Goal: Contribute content: Contribute content

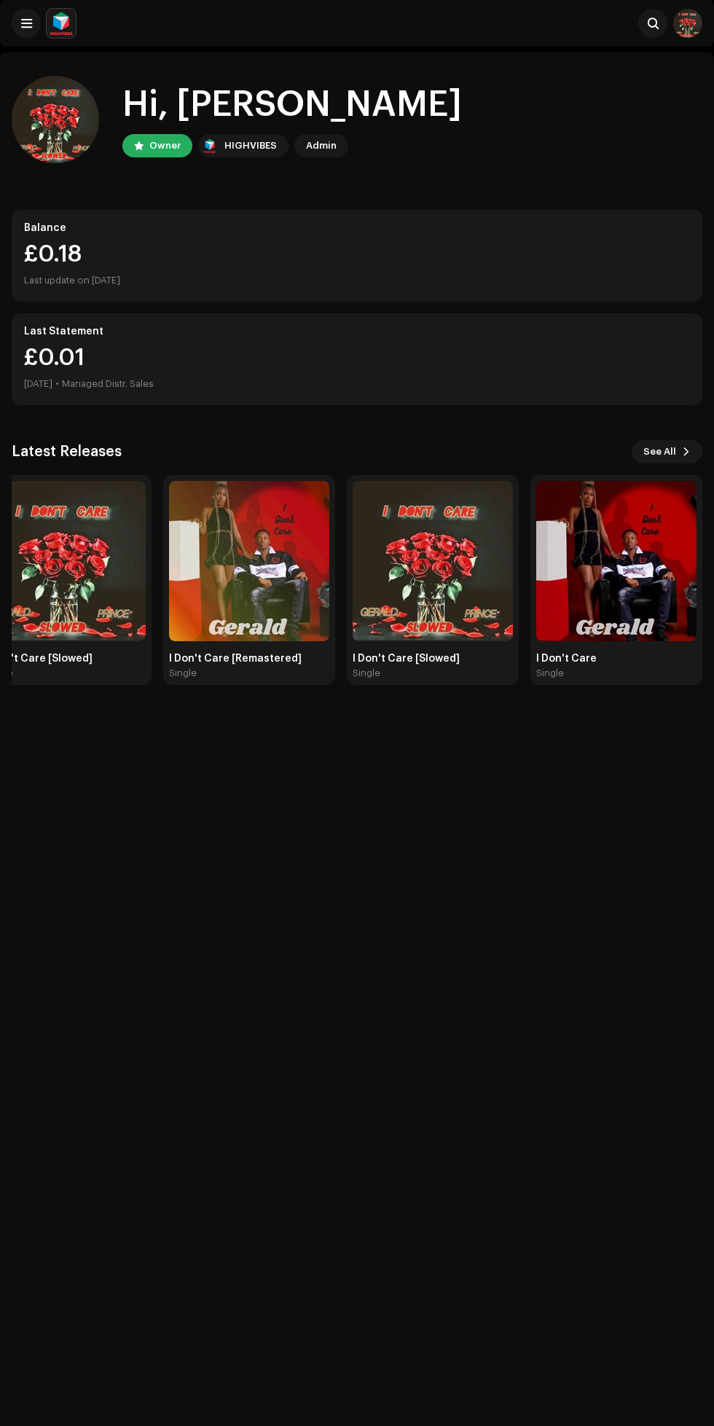
click at [457, 595] on img at bounding box center [433, 561] width 160 height 160
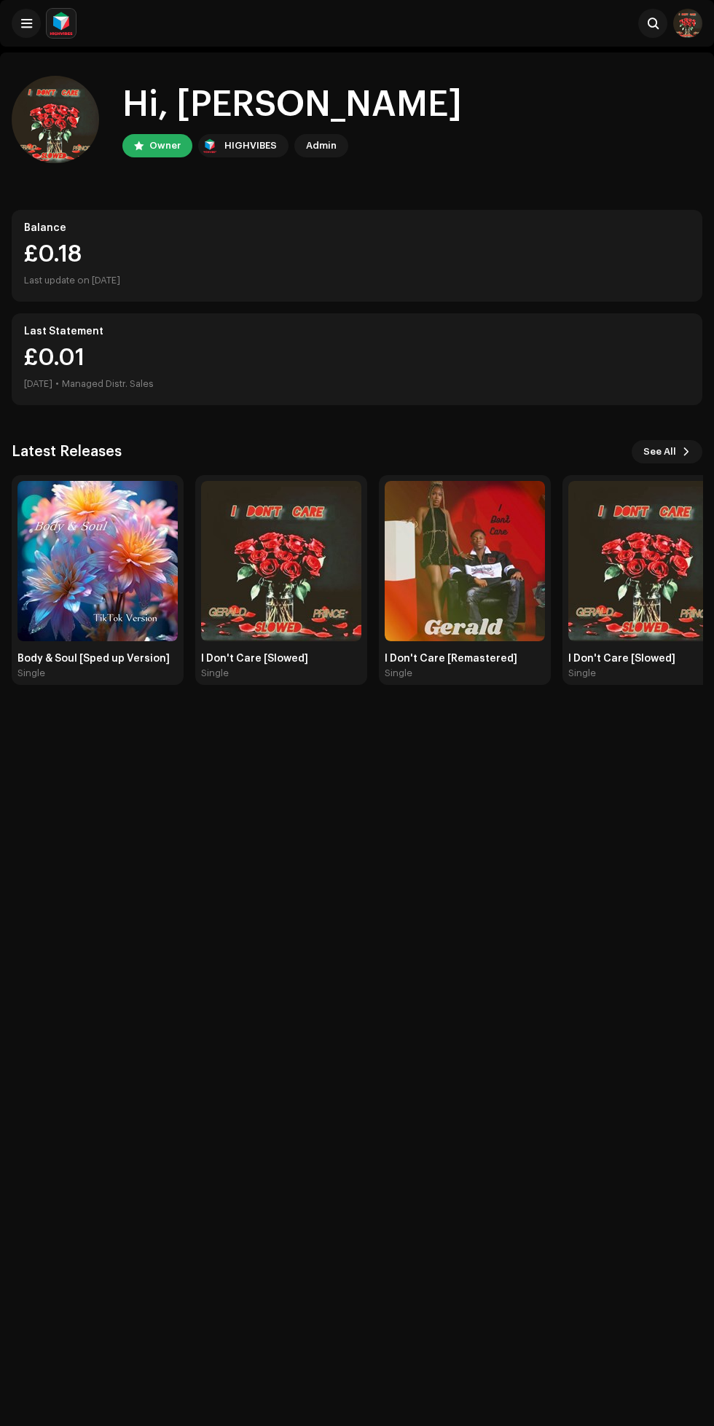
click at [21, 23] on span at bounding box center [26, 23] width 11 height 12
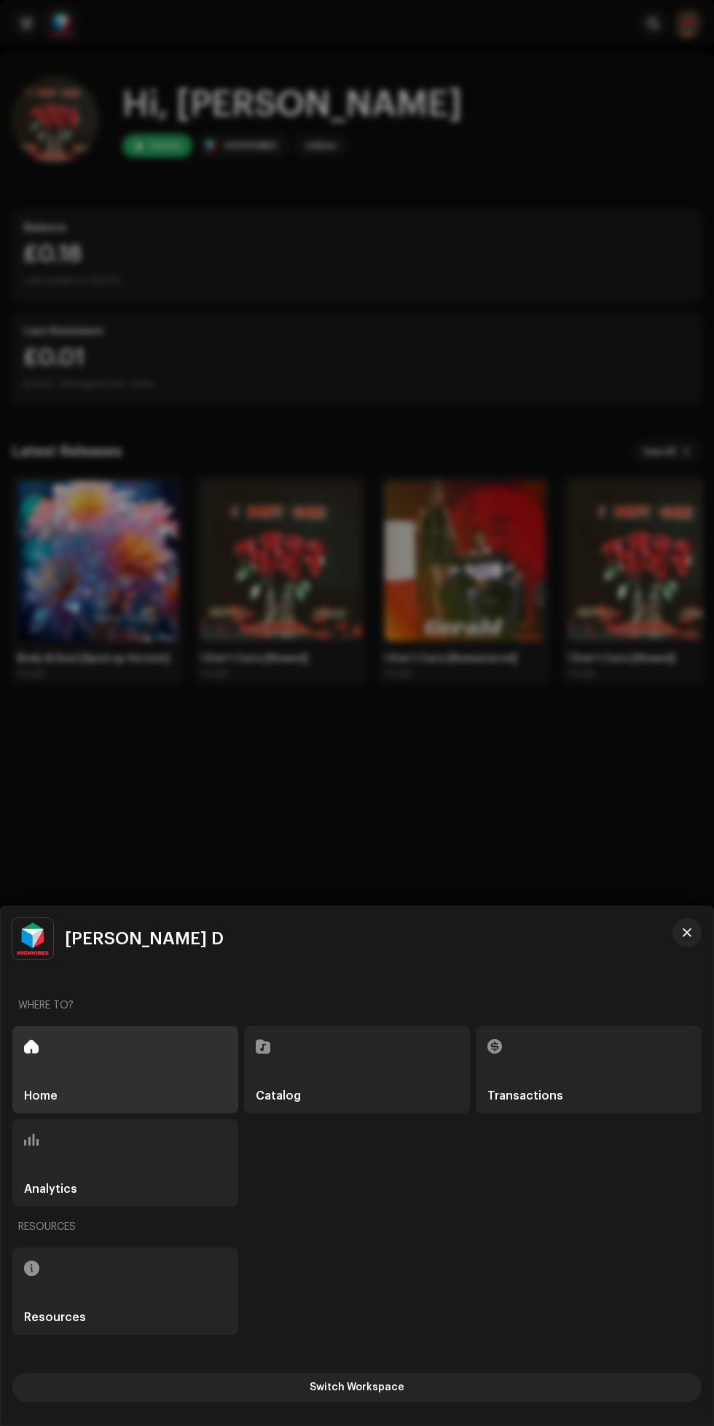
click at [413, 1077] on div "Catalog" at bounding box center [357, 1069] width 226 height 87
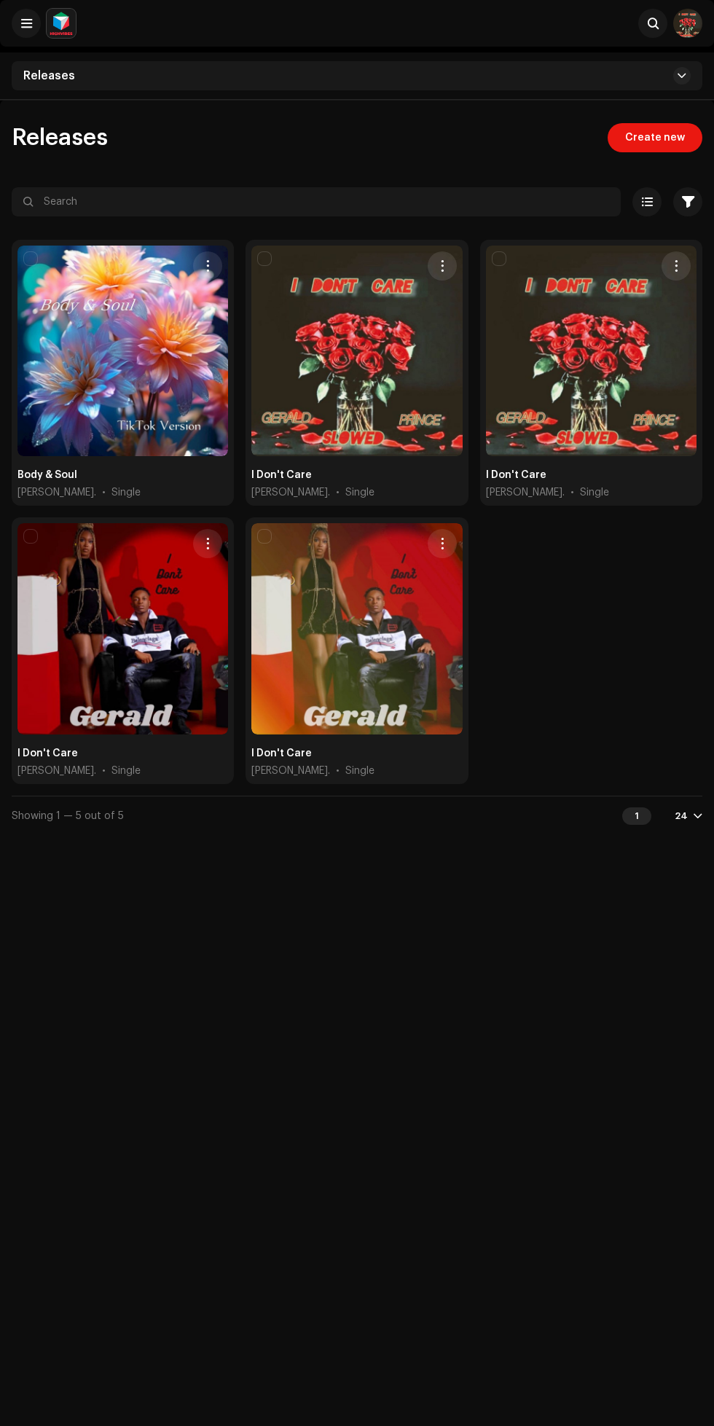
click at [645, 138] on span "Create new" at bounding box center [655, 137] width 60 height 29
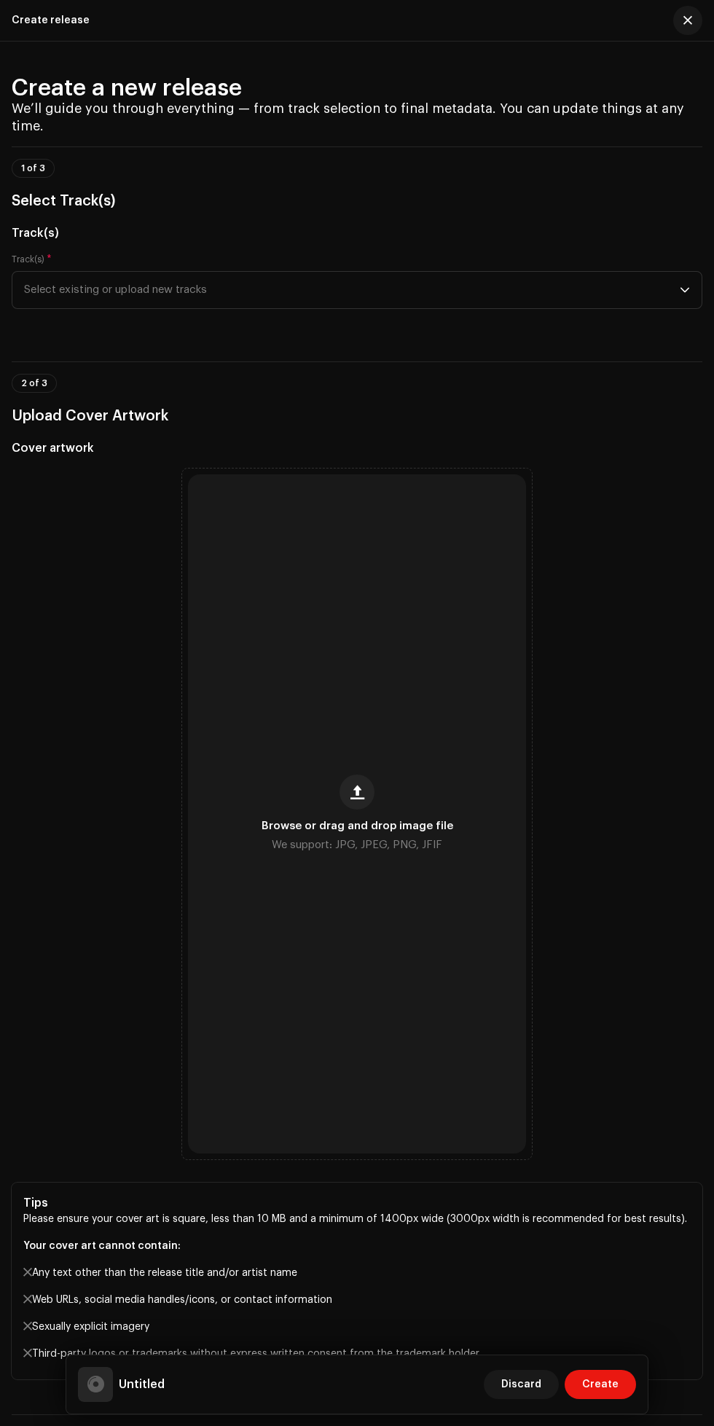
click at [642, 308] on span "Select existing or upload new tracks" at bounding box center [352, 290] width 656 height 36
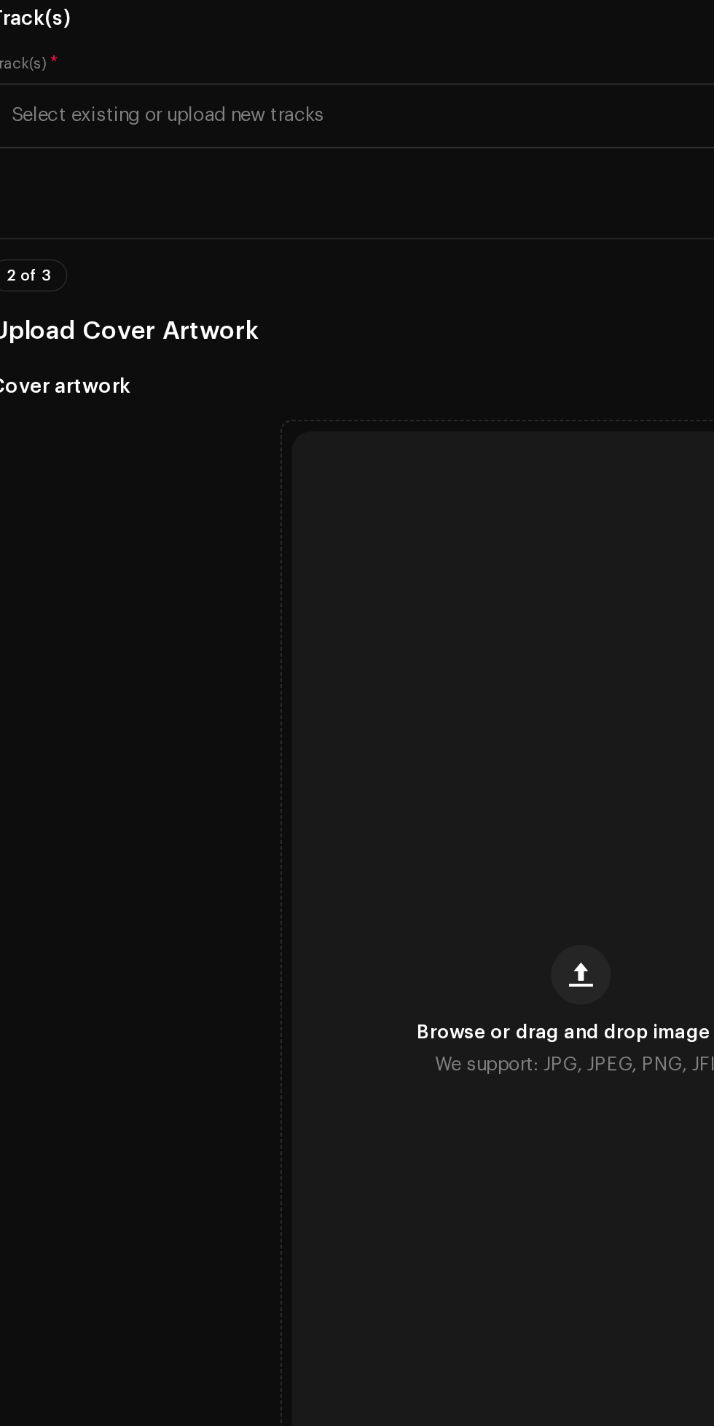
scroll to position [72, 0]
click at [365, 236] on span "Select existing or upload new tracks" at bounding box center [352, 218] width 656 height 36
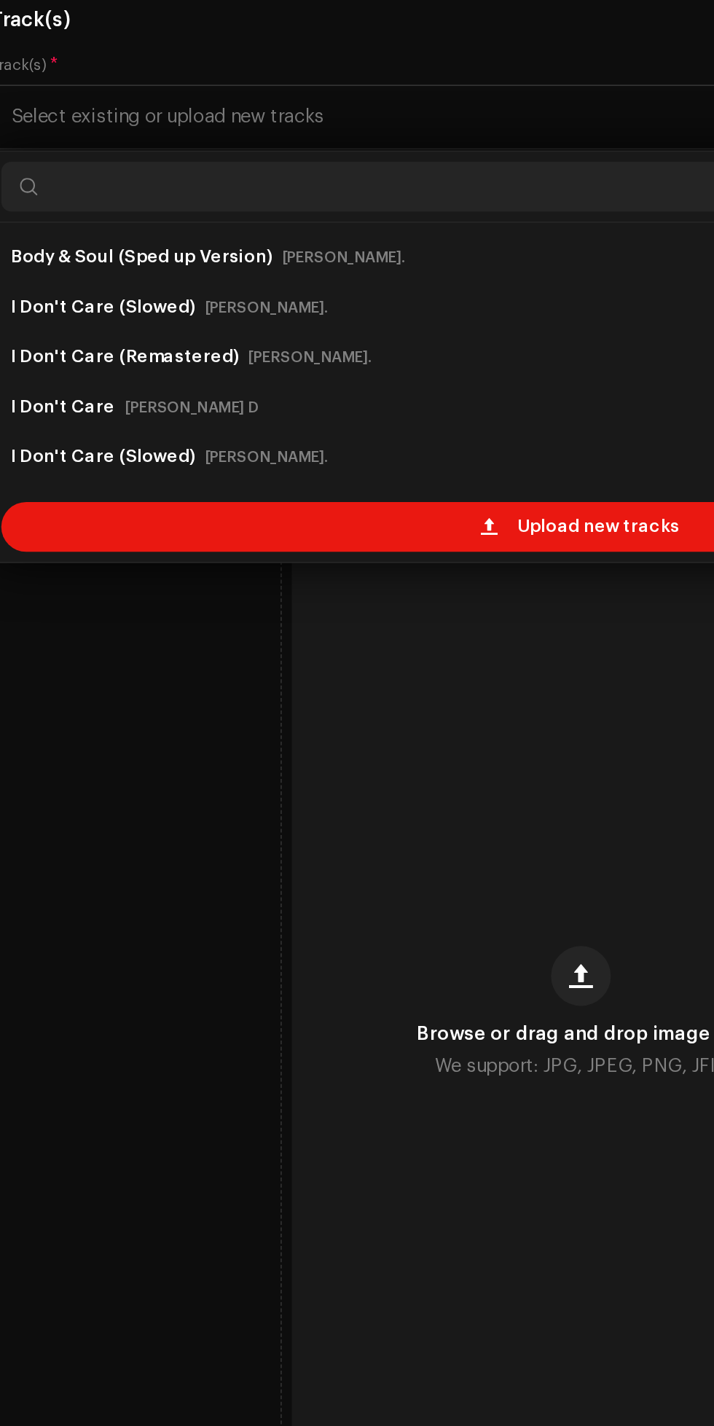
click at [375, 472] on span "Upload new tracks" at bounding box center [367, 457] width 95 height 29
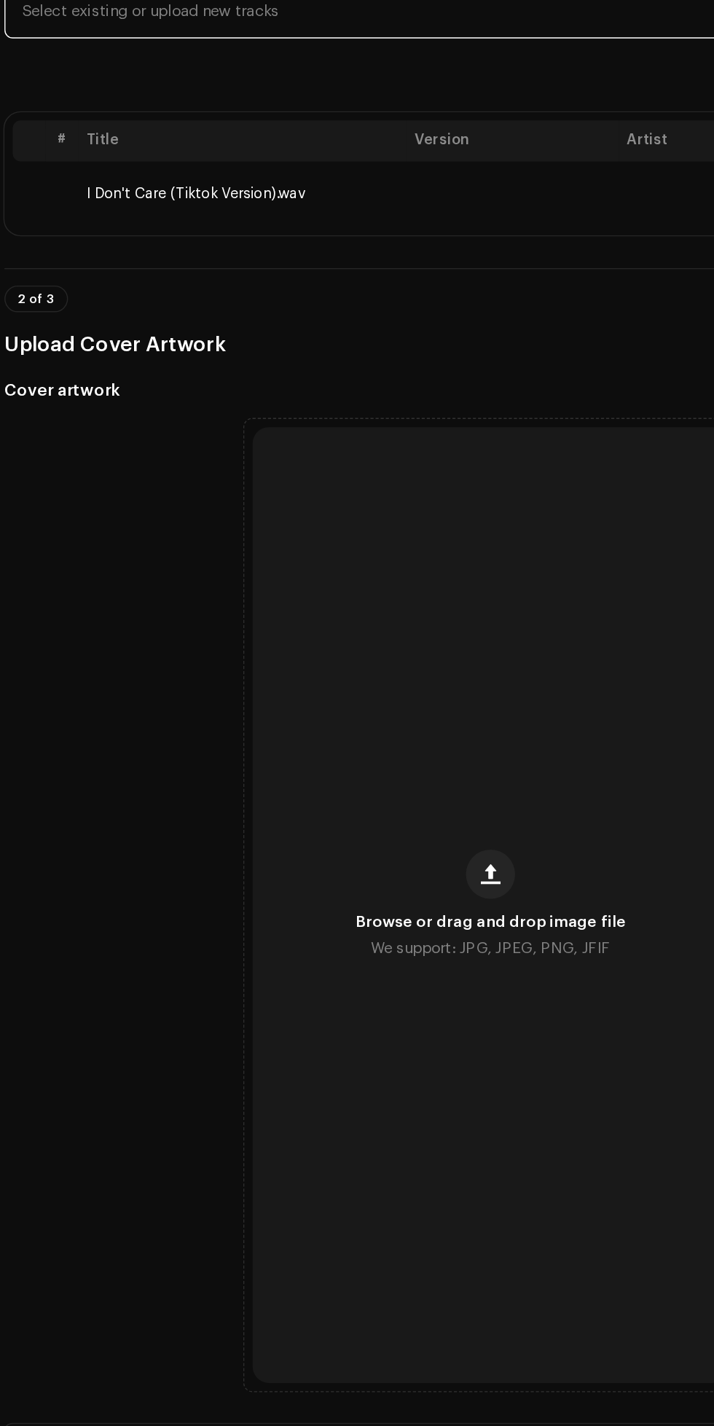
scroll to position [234, 0]
click at [358, 675] on span "button" at bounding box center [357, 669] width 14 height 12
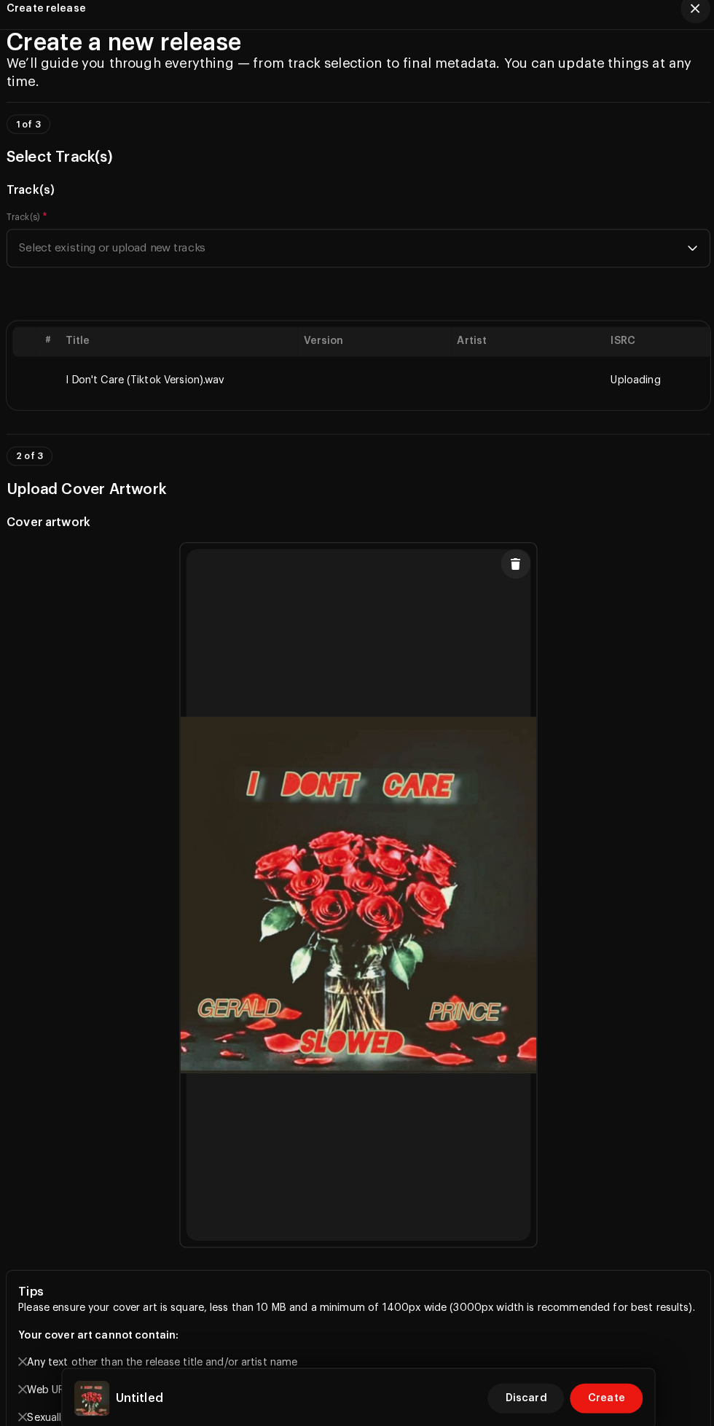
scroll to position [0, 0]
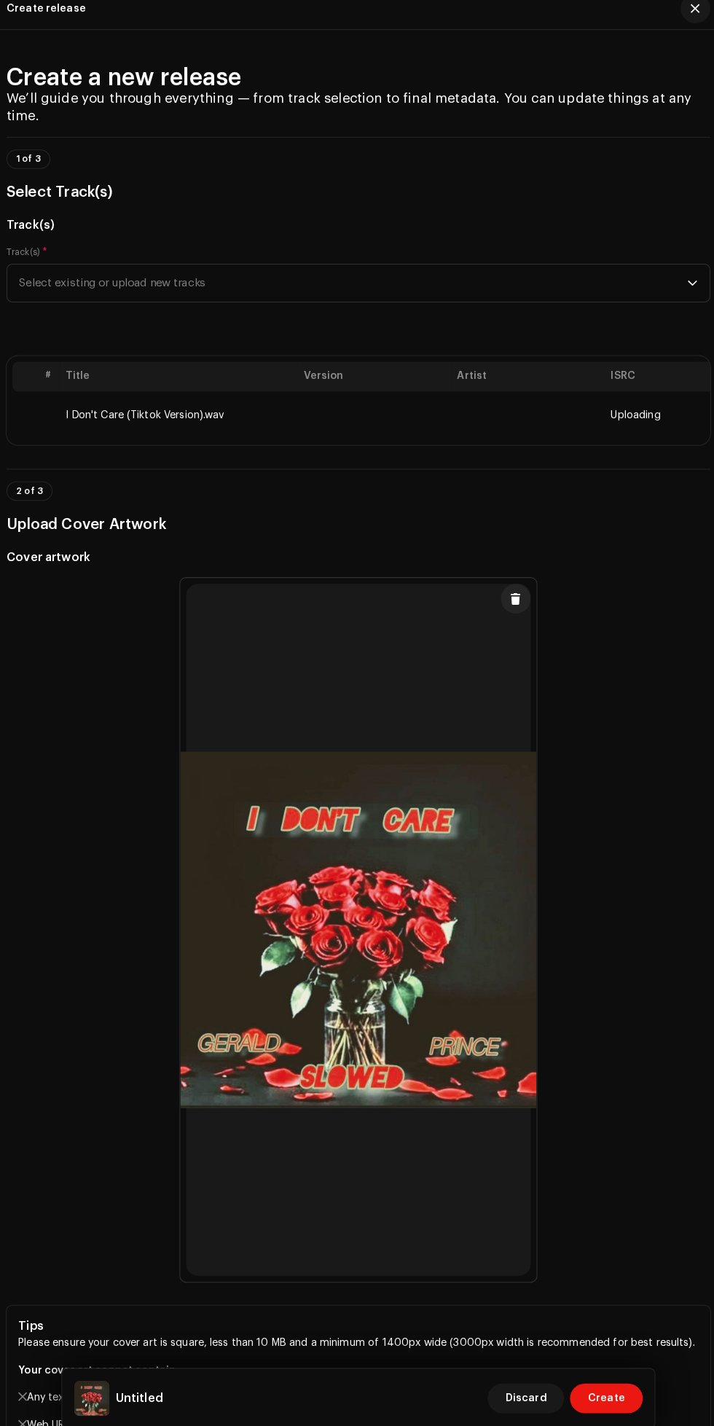
click at [594, 443] on td at bounding box center [523, 419] width 151 height 47
click at [250, 443] on td "I Don't Care (Tiktok Version).wav" at bounding box center [180, 419] width 233 height 47
click at [626, 425] on span "Uploading" at bounding box center [629, 420] width 49 height 12
click at [165, 443] on td "I Don't Care (Tiktok Version).wav" at bounding box center [172, 419] width 233 height 47
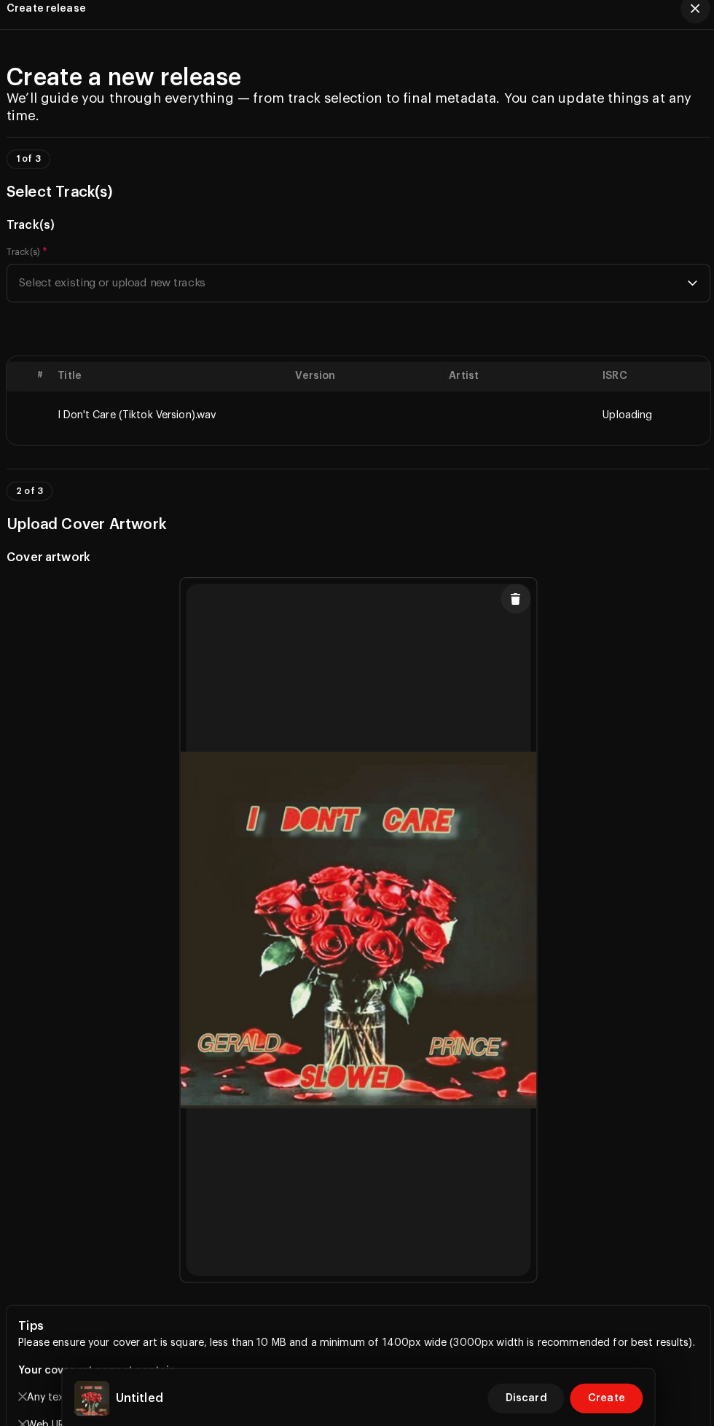
click at [170, 443] on td "I Don't Care (Tiktok Version).wav" at bounding box center [172, 419] width 233 height 47
click at [176, 443] on td "I Don't Care (Tiktok Version).wav" at bounding box center [172, 419] width 233 height 47
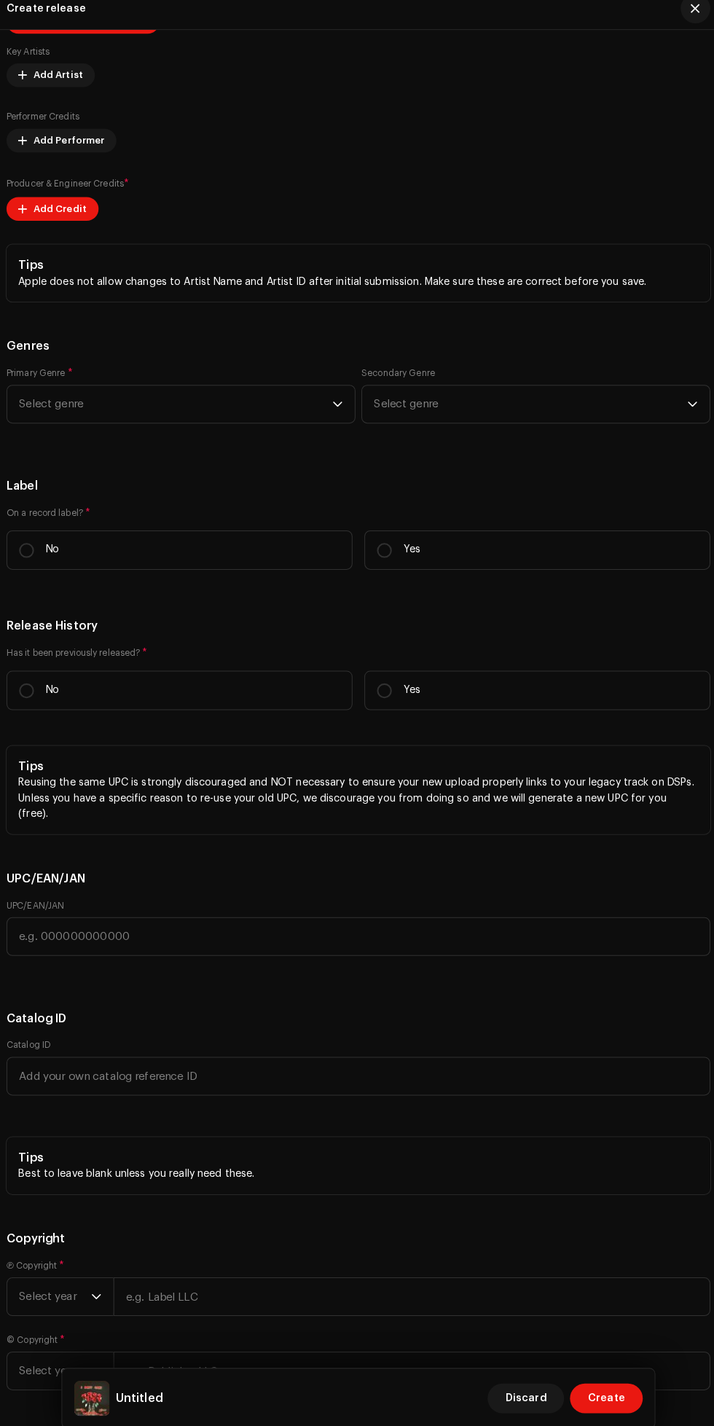
scroll to position [2447, 0]
click at [325, 1385] on div "Untitled Discard Create" at bounding box center [357, 1384] width 558 height 35
click at [231, 1369] on div "Untitled Discard Create" at bounding box center [357, 1384] width 558 height 35
click at [234, 1383] on div "Untitled Discard Create" at bounding box center [357, 1384] width 558 height 35
click at [270, 1376] on div "Untitled Discard Create" at bounding box center [357, 1384] width 558 height 35
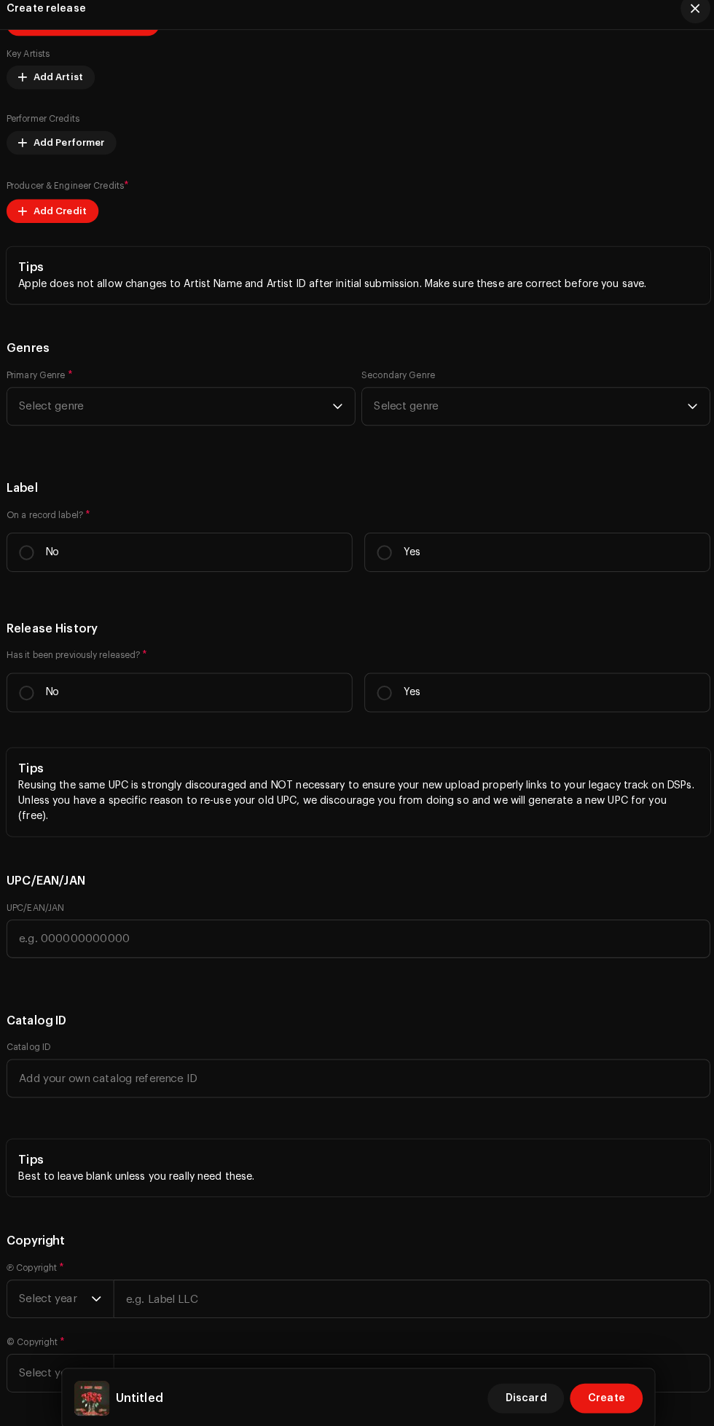
click at [154, 1376] on h5 "Untitled" at bounding box center [142, 1383] width 46 height 17
click at [118, 1364] on div "Untitled Discard Create" at bounding box center [356, 1384] width 581 height 58
click at [127, 1357] on div "Untitled Discard Create" at bounding box center [356, 1384] width 581 height 58
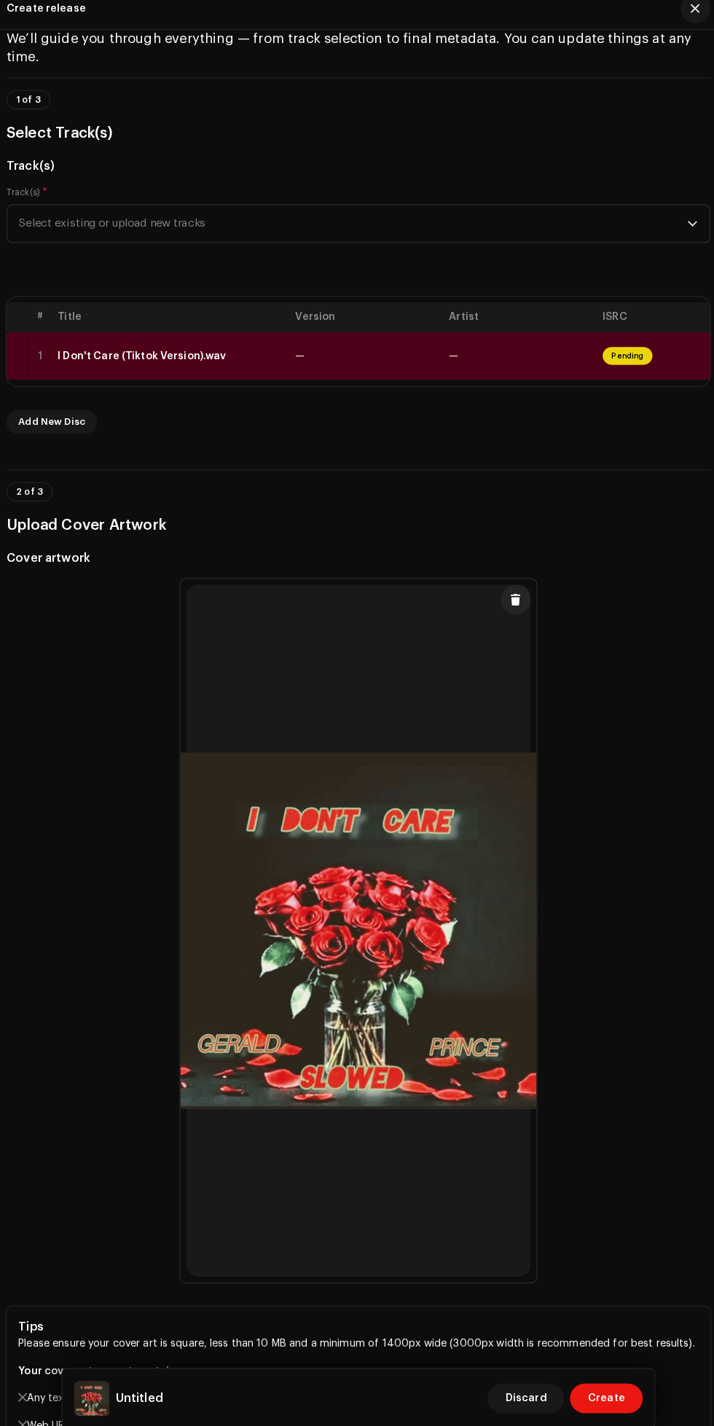
scroll to position [0, 0]
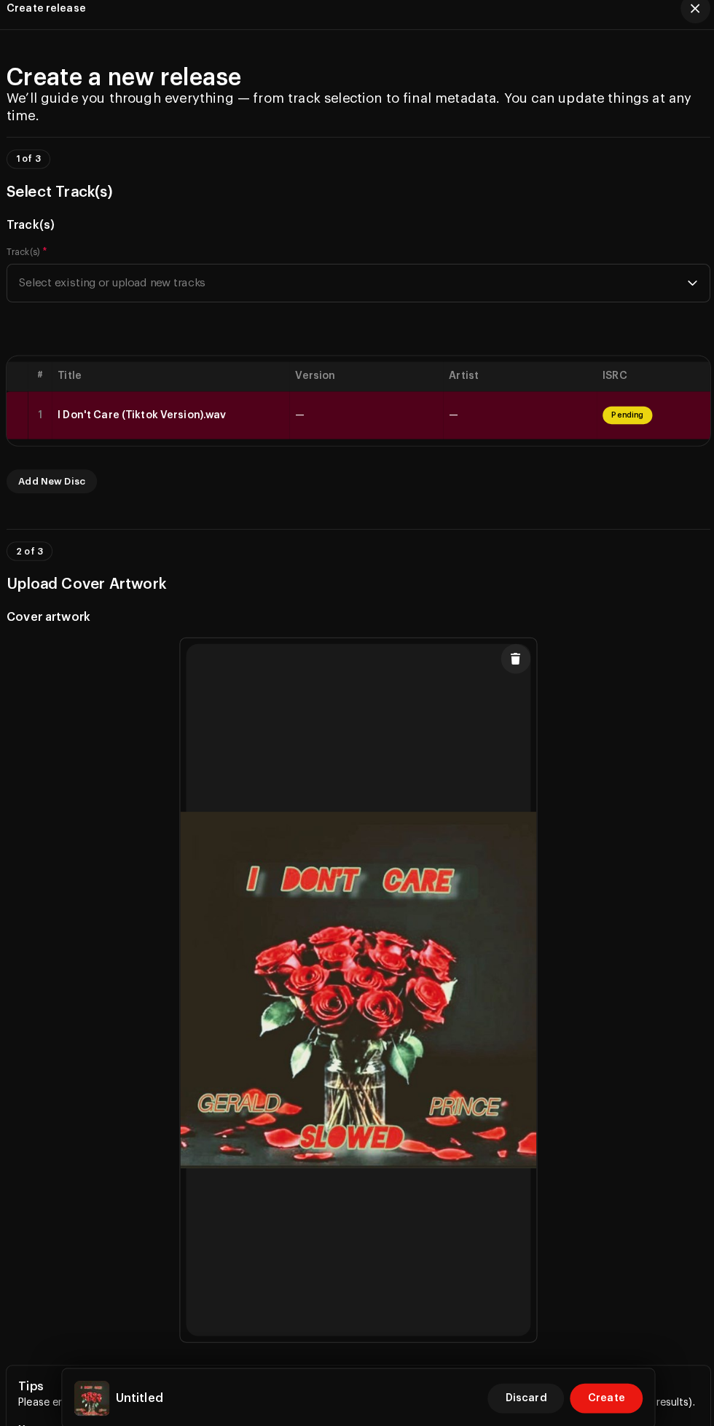
click at [620, 428] on span "Pending" at bounding box center [621, 419] width 49 height 17
click at [638, 428] on span "Pending" at bounding box center [621, 419] width 49 height 17
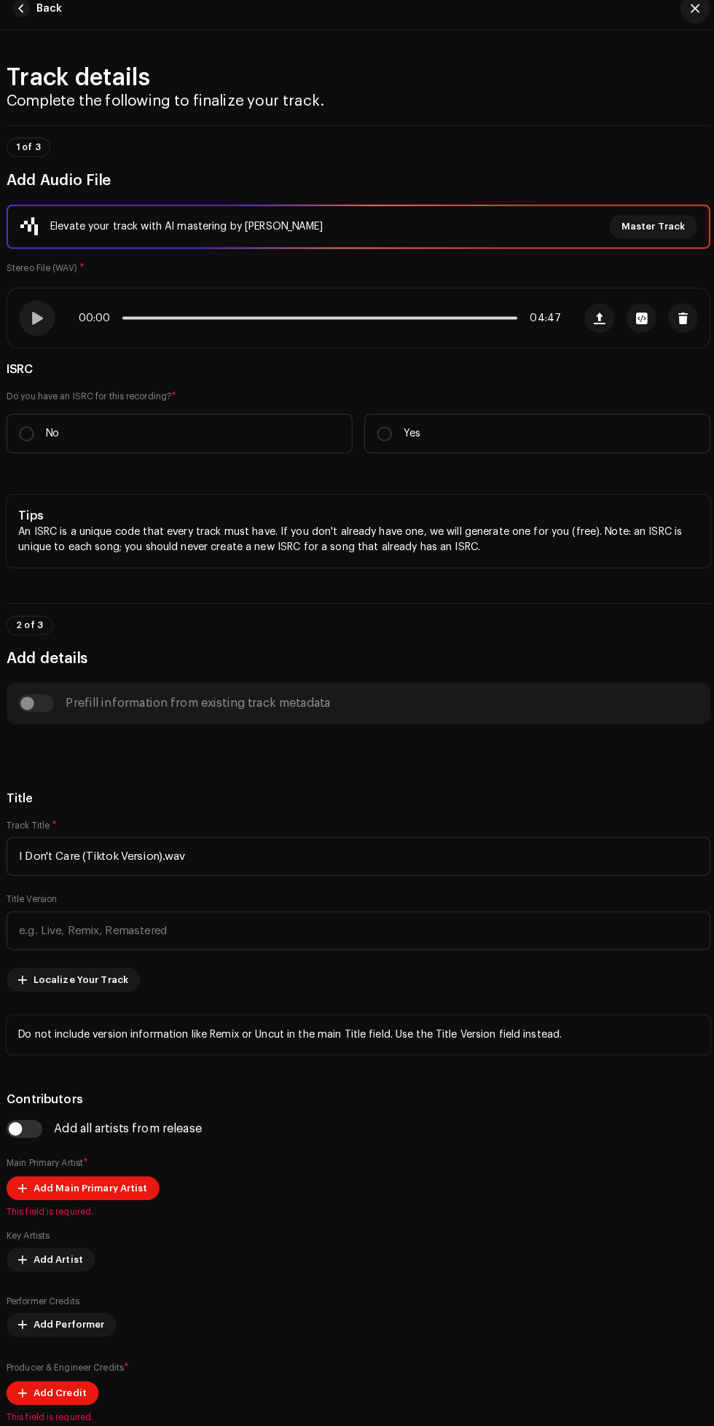
click at [119, 457] on label "No" at bounding box center [181, 437] width 339 height 39
click at [39, 445] on input "No" at bounding box center [31, 438] width 15 height 15
radio input "true"
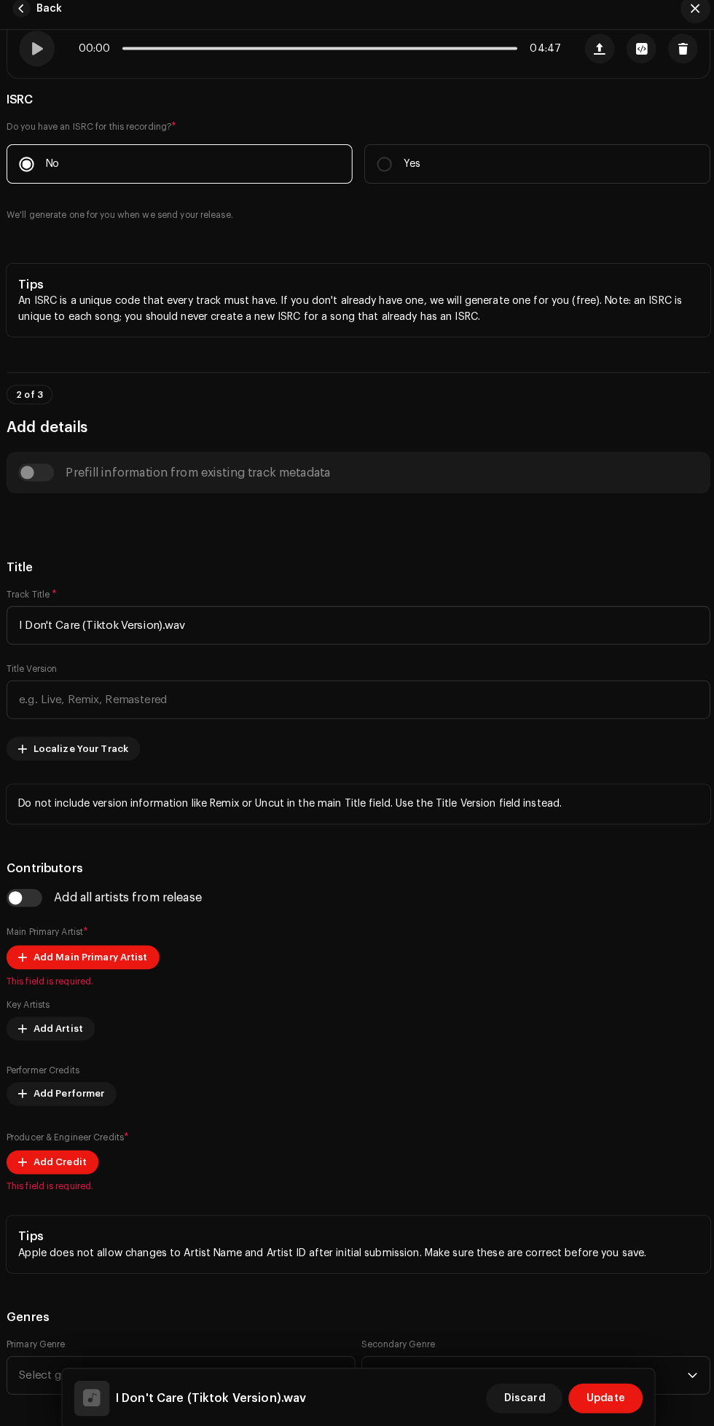
scroll to position [271, 0]
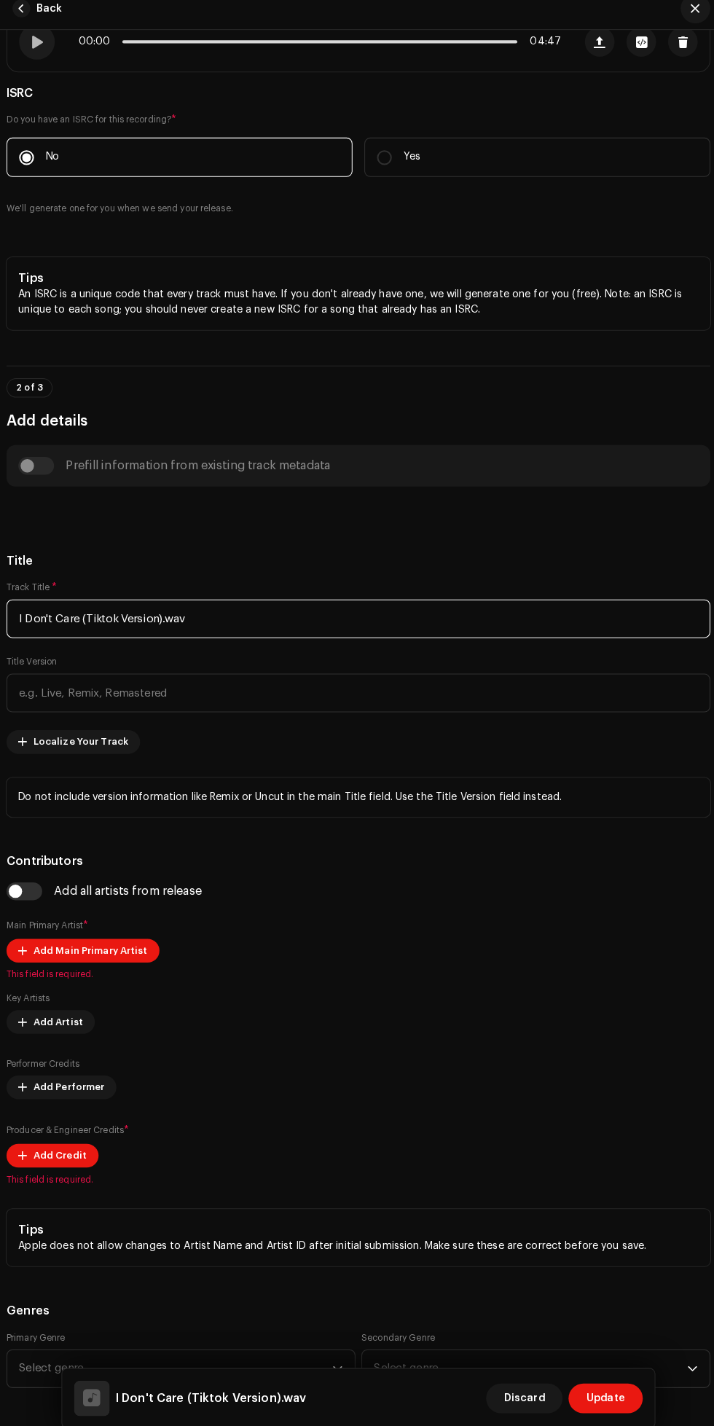
click at [400, 638] on input "I Don't Care (Tiktok Version).wav" at bounding box center [357, 619] width 691 height 38
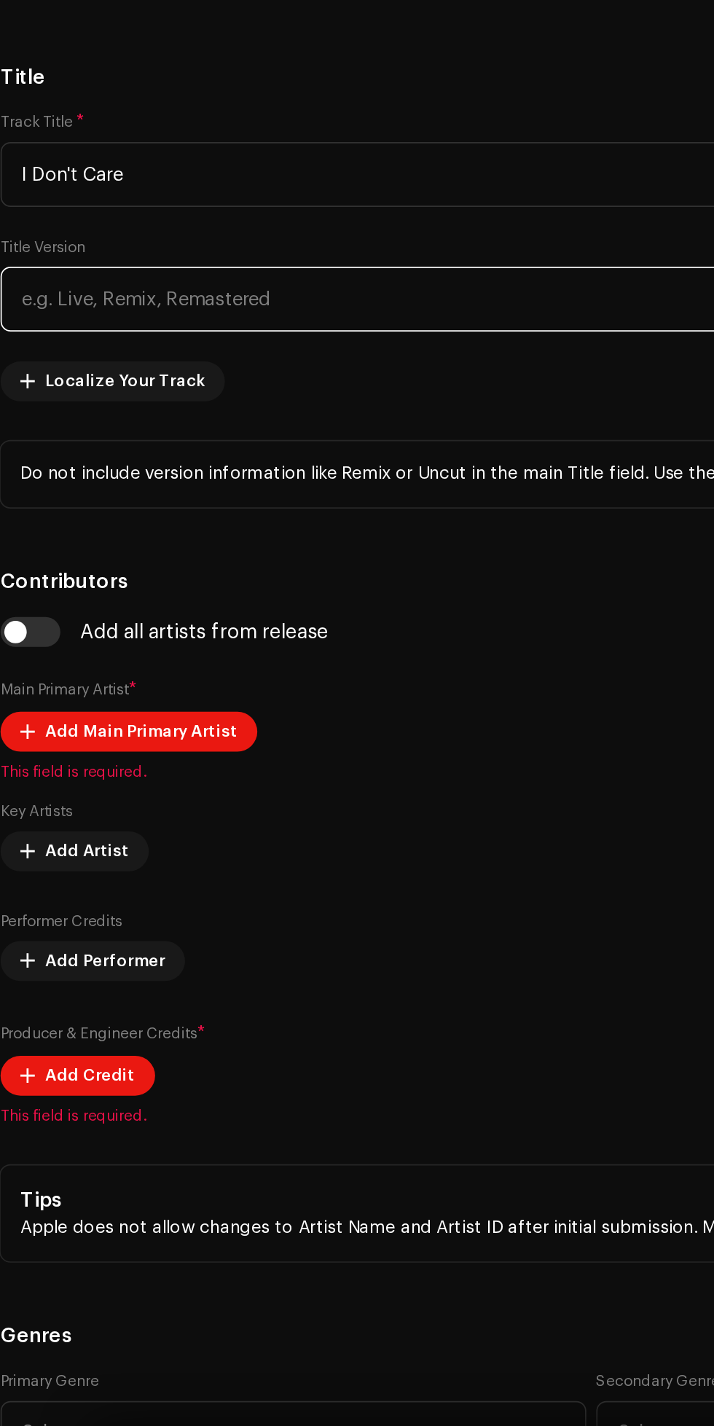
click at [303, 711] on input "text" at bounding box center [357, 692] width 691 height 38
type input "I Don't Care"
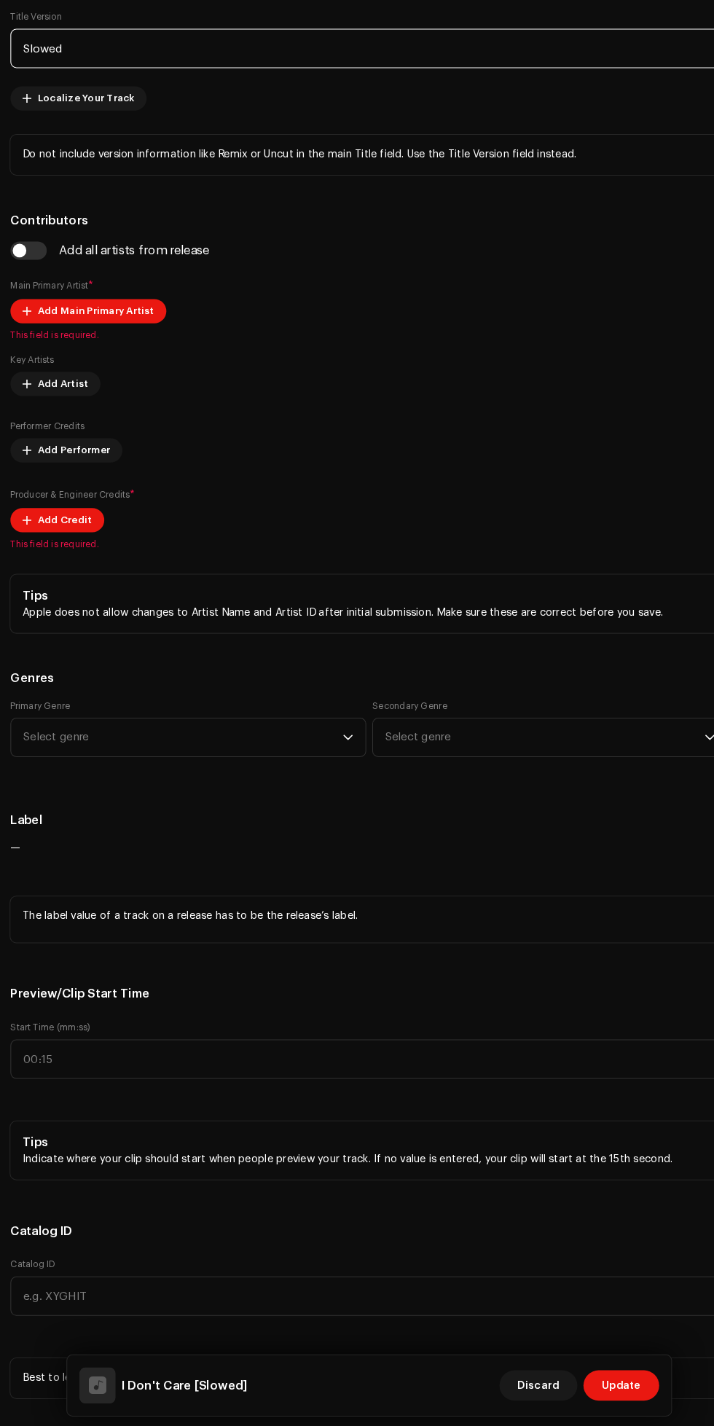
scroll to position [870, 0]
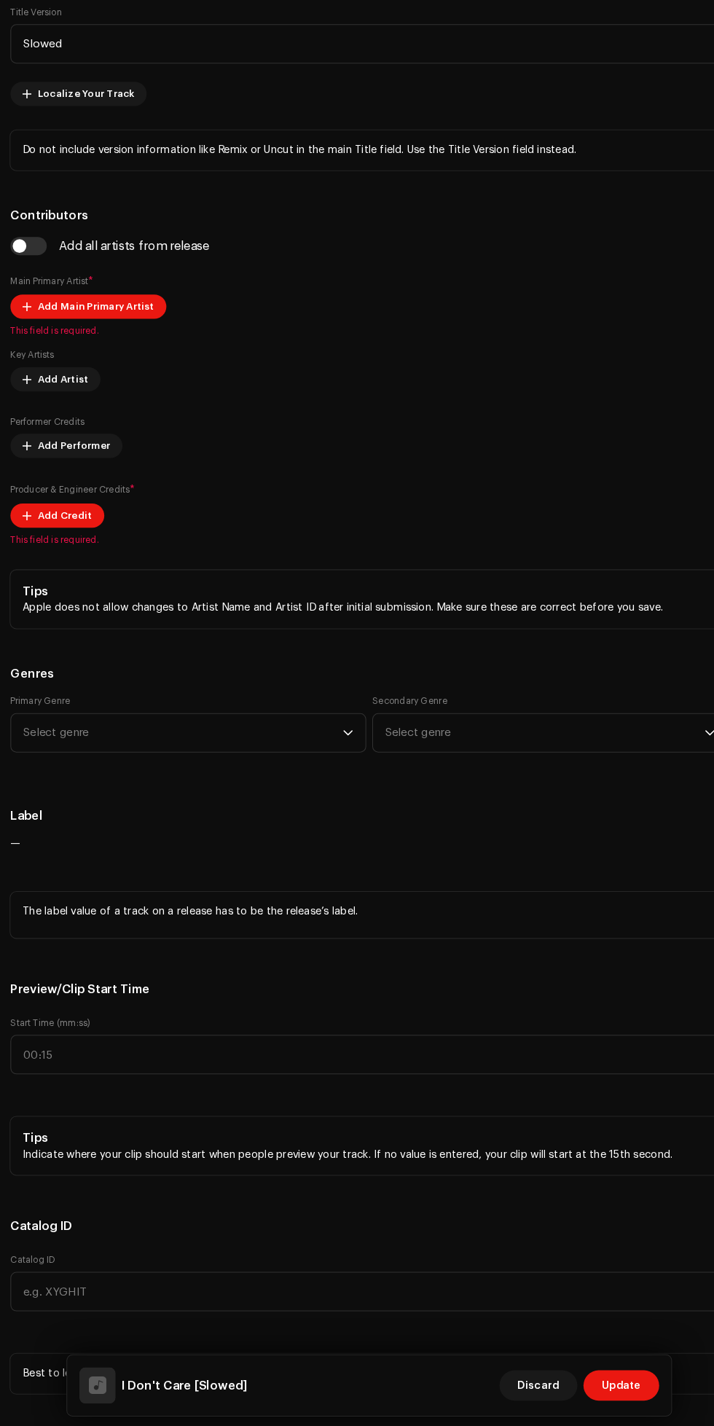
click at [118, 361] on span "Add Main Primary Artist" at bounding box center [94, 345] width 112 height 29
type input "Slowed"
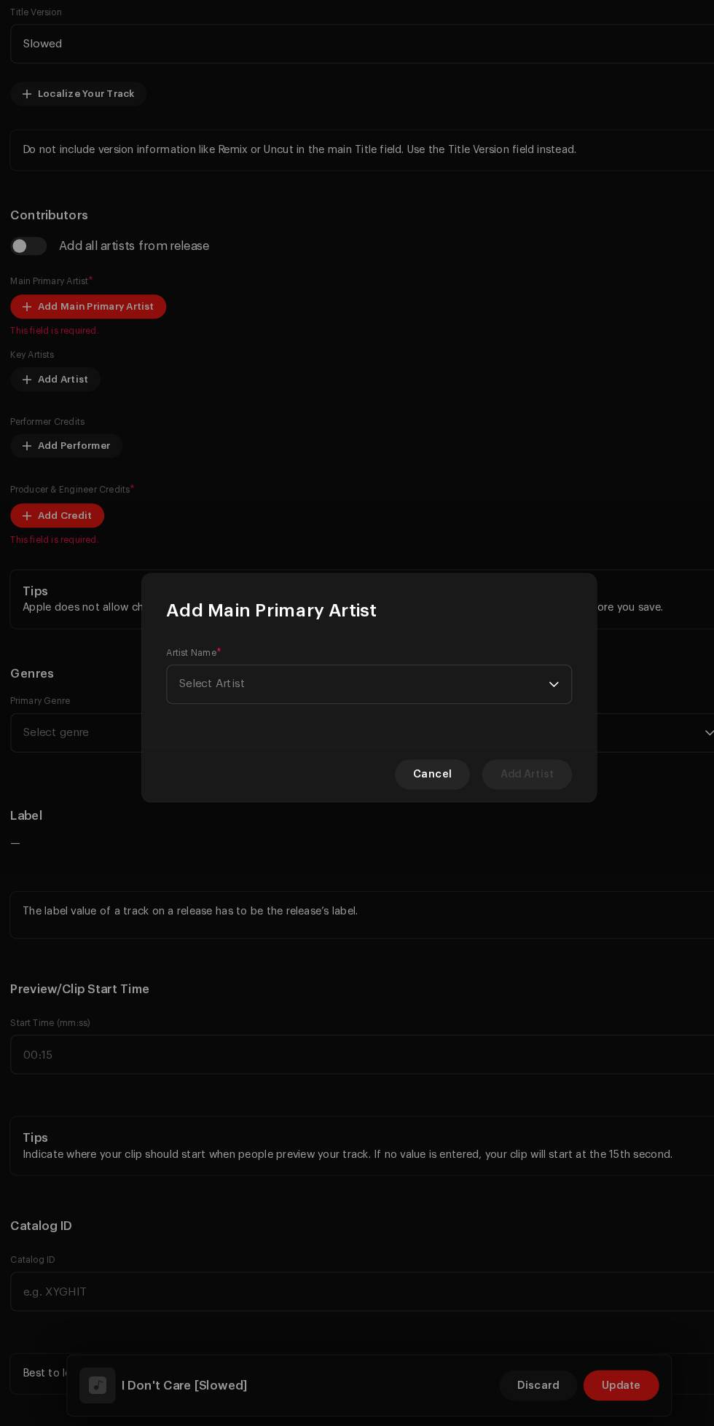
click at [492, 712] on span "Select Artist" at bounding box center [351, 709] width 355 height 36
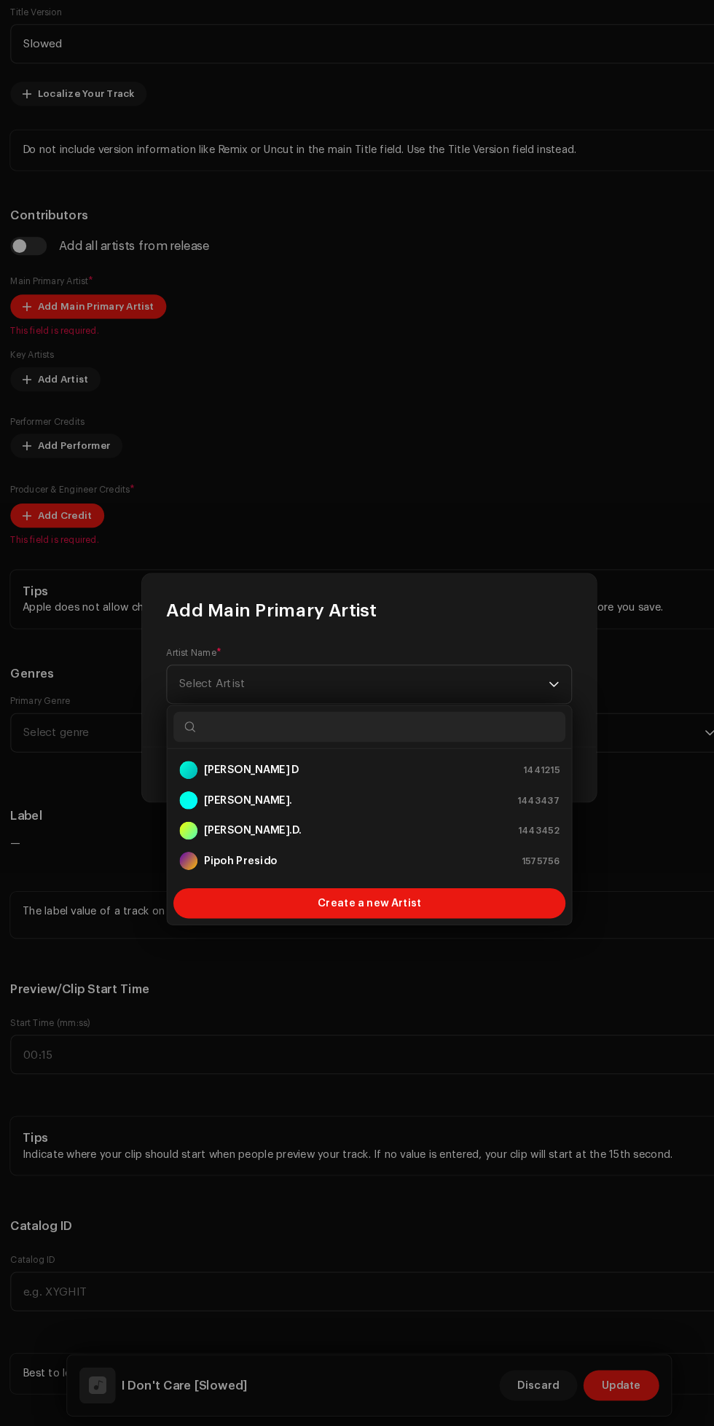
scroll to position [63, 0]
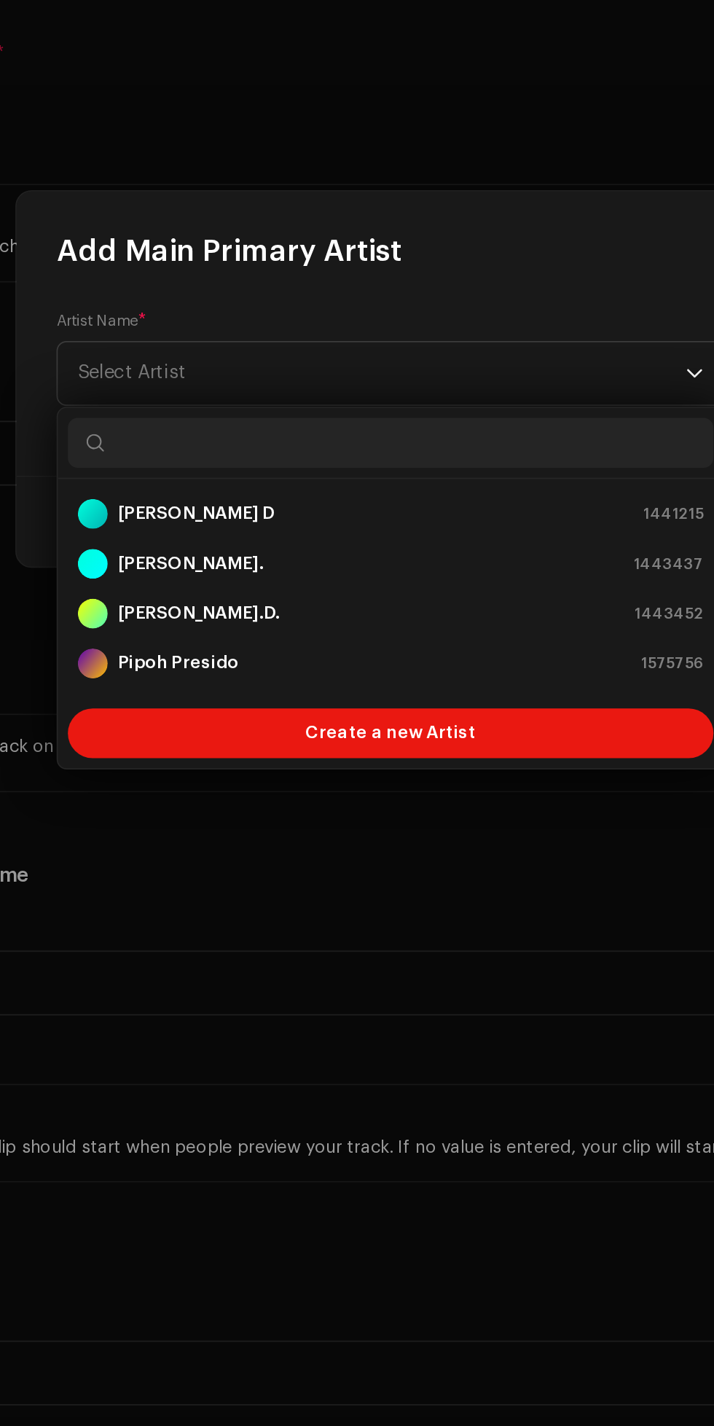
click at [340, 824] on div "[PERSON_NAME]. 1443437" at bounding box center [357, 820] width 366 height 17
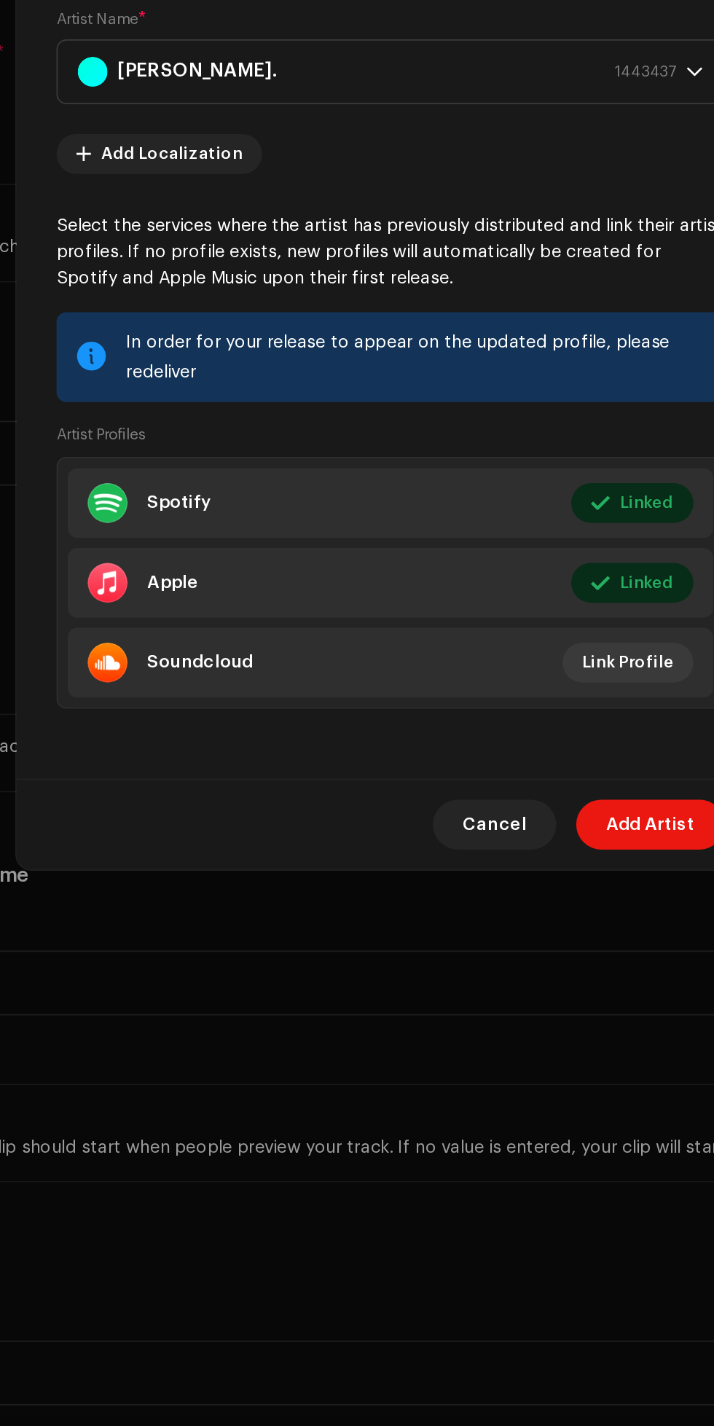
click at [502, 888] on span "Link Profile" at bounding box center [495, 878] width 53 height 29
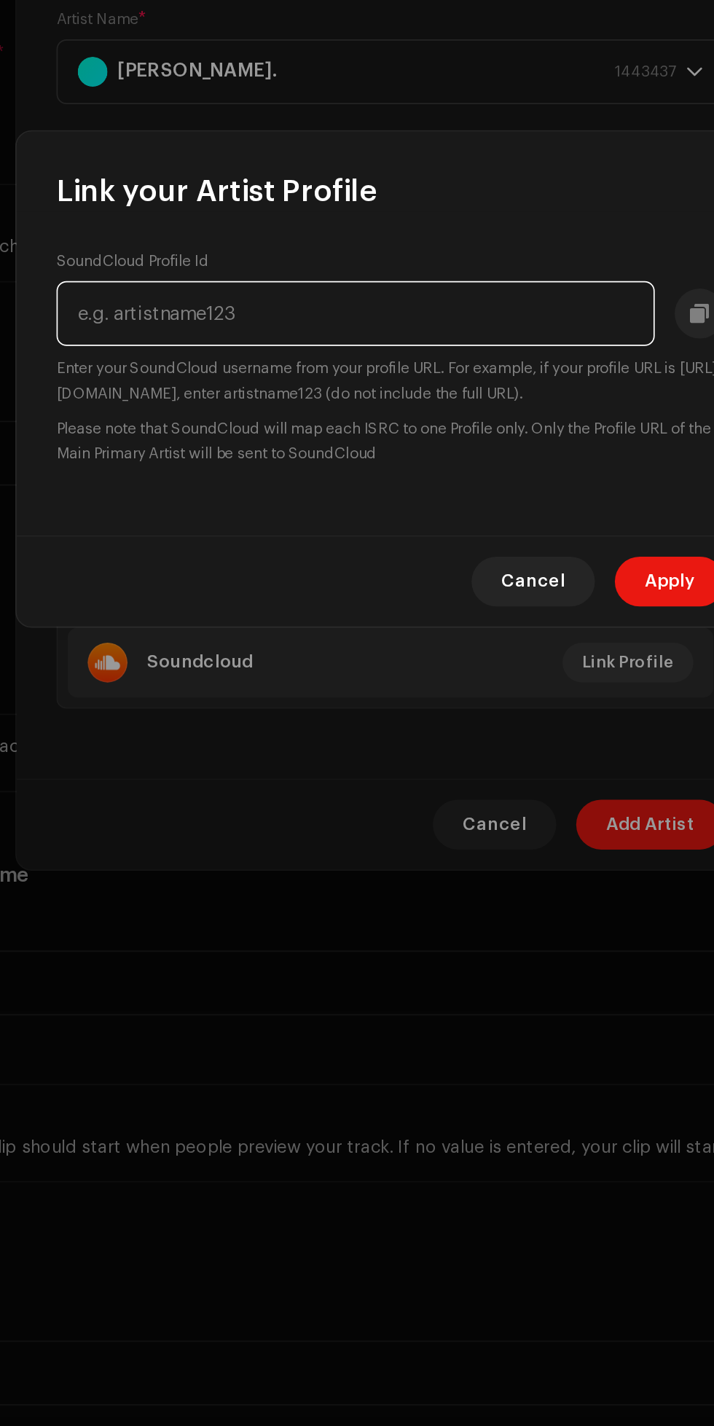
click at [456, 677] on input "text" at bounding box center [337, 675] width 350 height 38
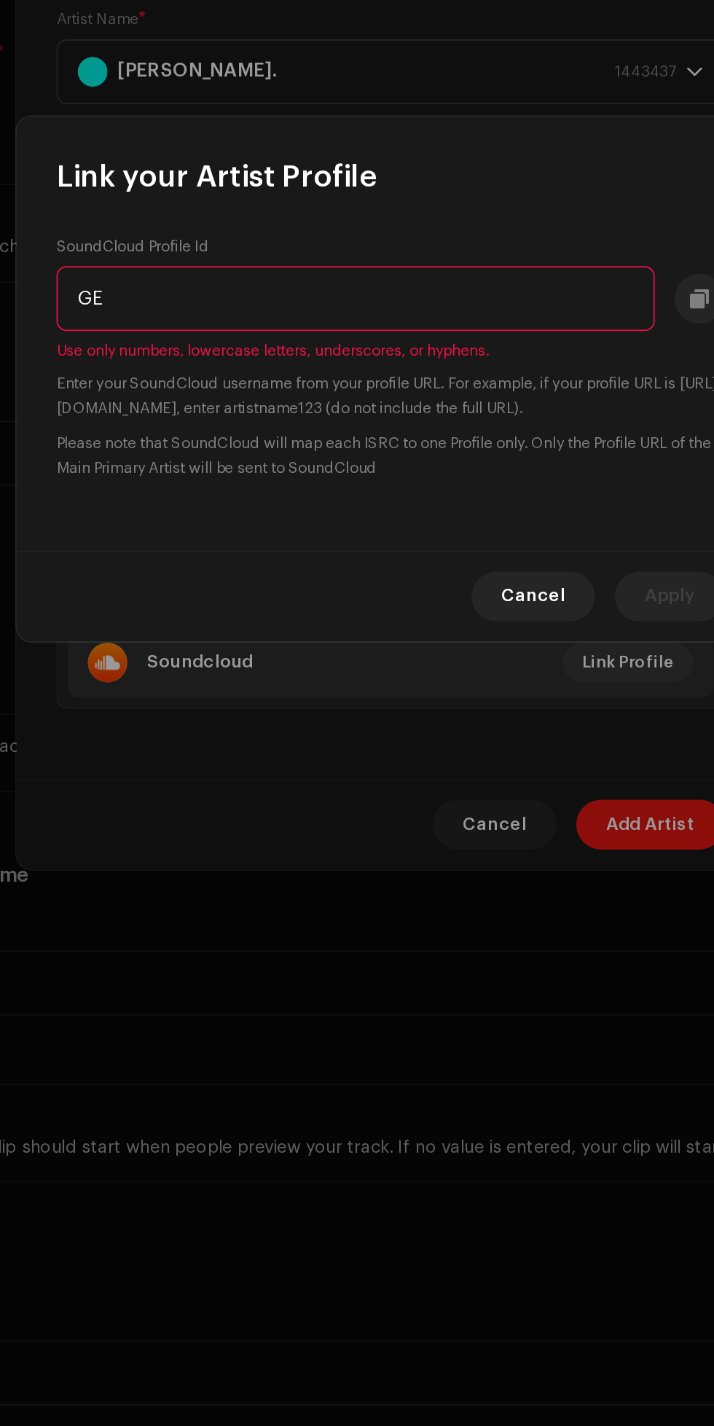
type input "G"
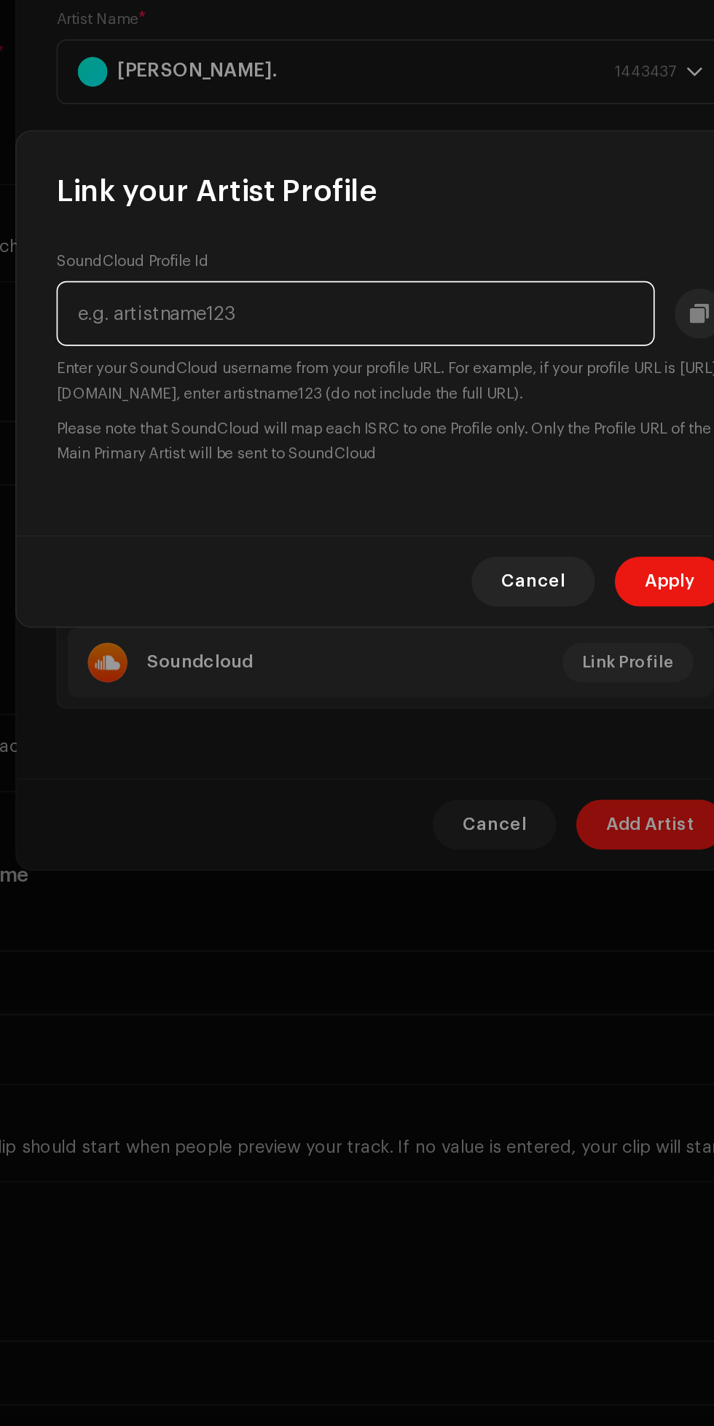
type input "G"
click at [241, 676] on input "text" at bounding box center [337, 675] width 350 height 38
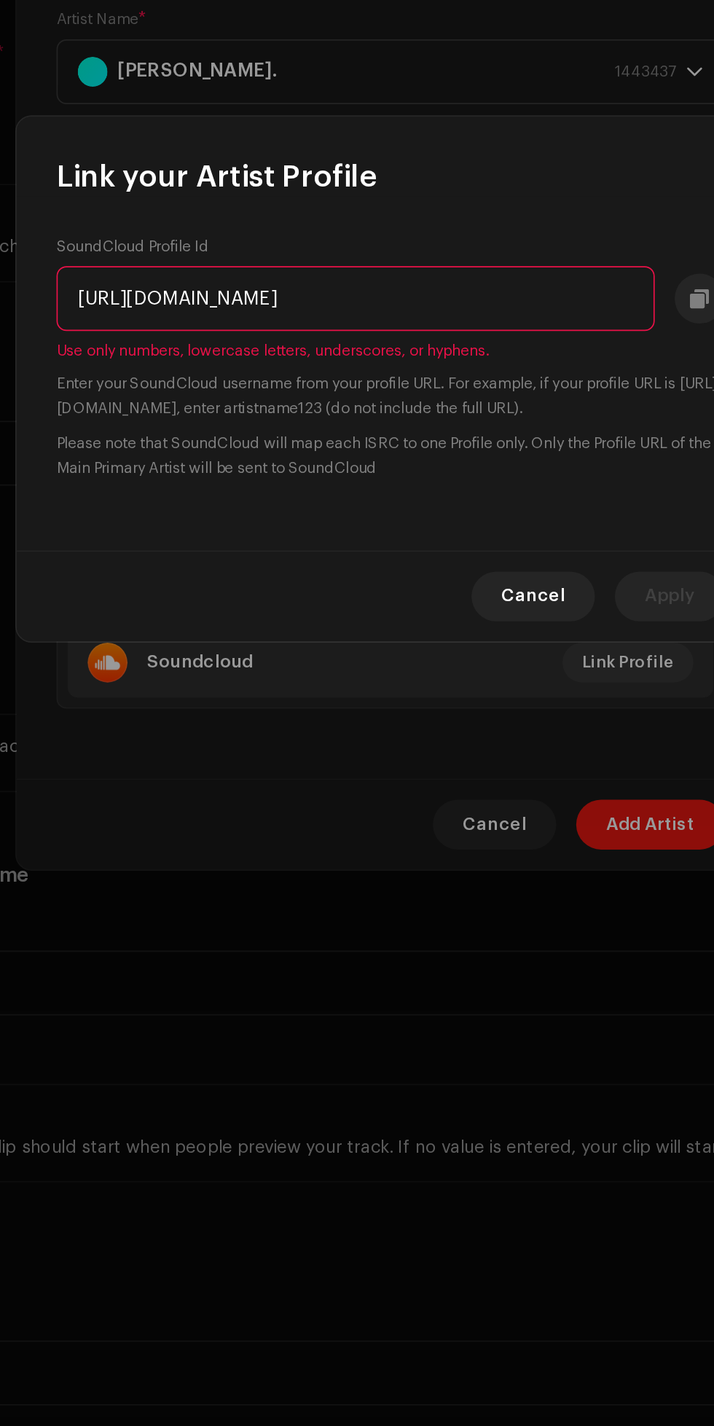
click at [339, 665] on input "[URL][DOMAIN_NAME]" at bounding box center [337, 666] width 350 height 38
click at [190, 664] on input "Vzcl6G5dE20x4DW6BH" at bounding box center [337, 666] width 350 height 38
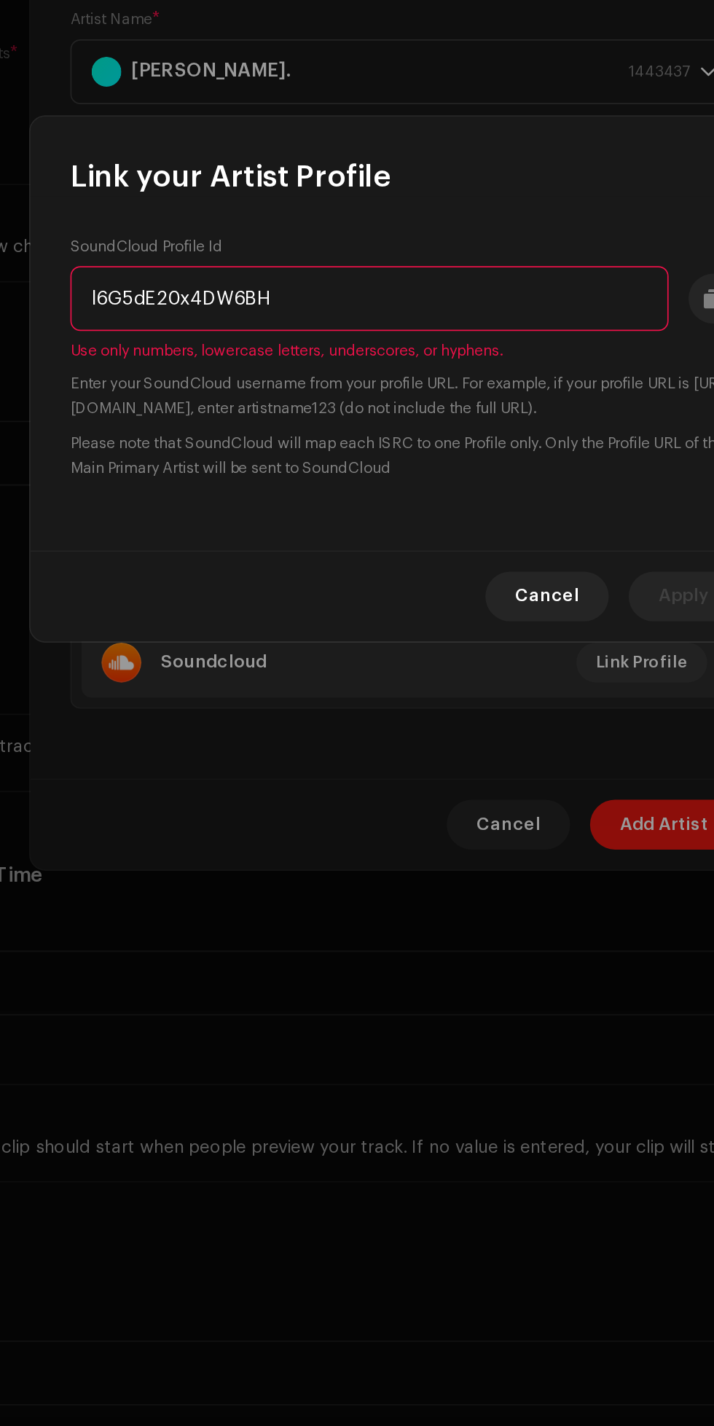
click at [191, 668] on input "l6G5dE20x4DW6BH" at bounding box center [337, 666] width 350 height 38
click at [184, 660] on input "l6G5dE20x4DW6BH" at bounding box center [337, 666] width 350 height 38
click at [181, 664] on input "G5dE20x4DW6BH" at bounding box center [337, 666] width 350 height 38
click at [206, 665] on input "5dE20x4DW6BH" at bounding box center [337, 666] width 350 height 38
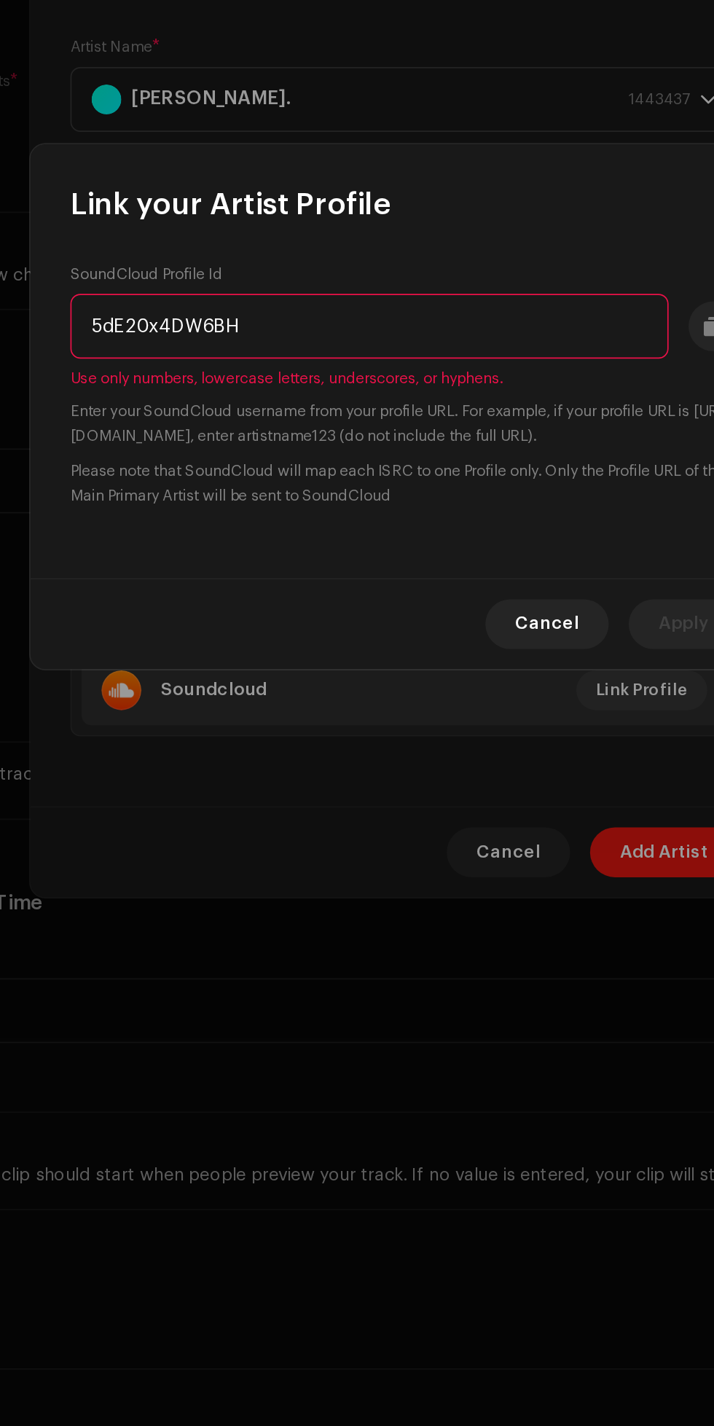
click at [227, 684] on input "5dE20x4DW6BH" at bounding box center [337, 666] width 350 height 38
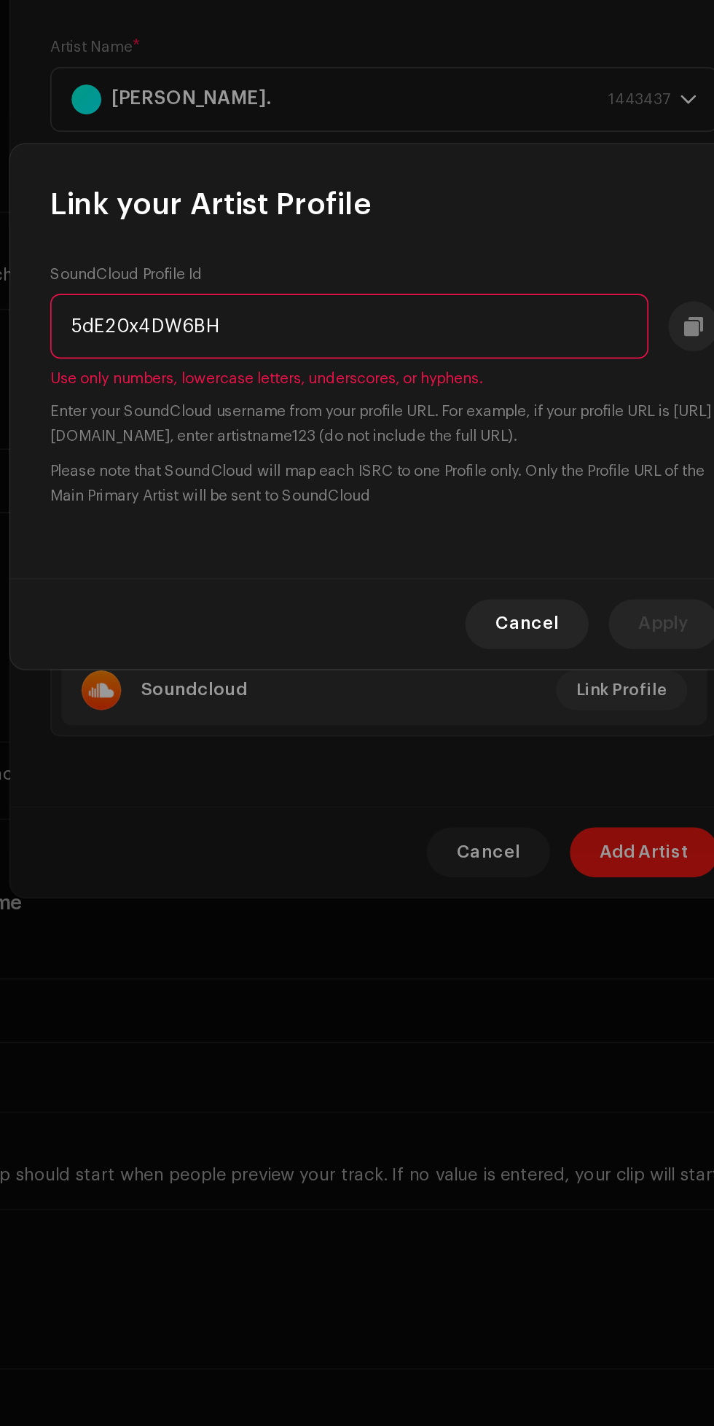
click at [211, 663] on input "5dE20x4DW6BH" at bounding box center [337, 666] width 350 height 38
click at [286, 672] on input "4DW6BH" at bounding box center [337, 666] width 350 height 38
type input "4"
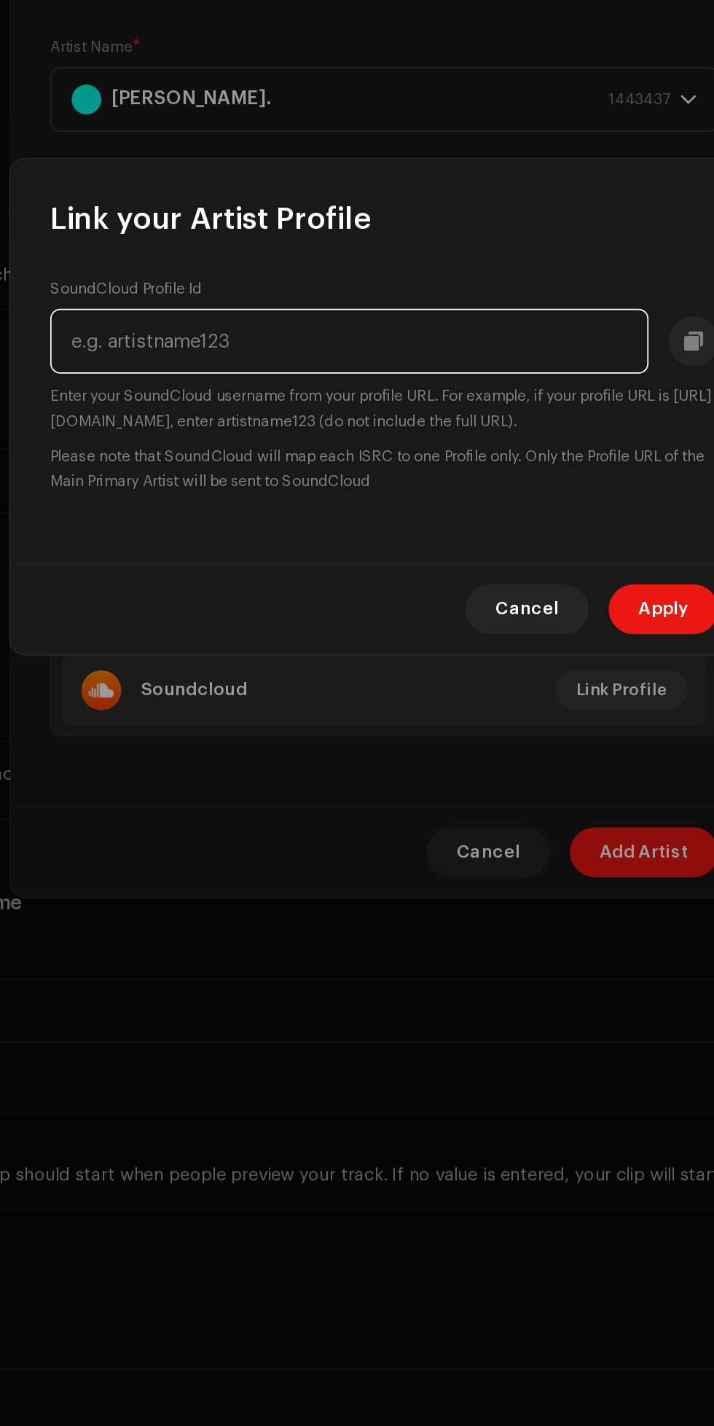
paste input "Check out [PERSON_NAME]. on #SoundCloud [URL][DOMAIN_NAME]"
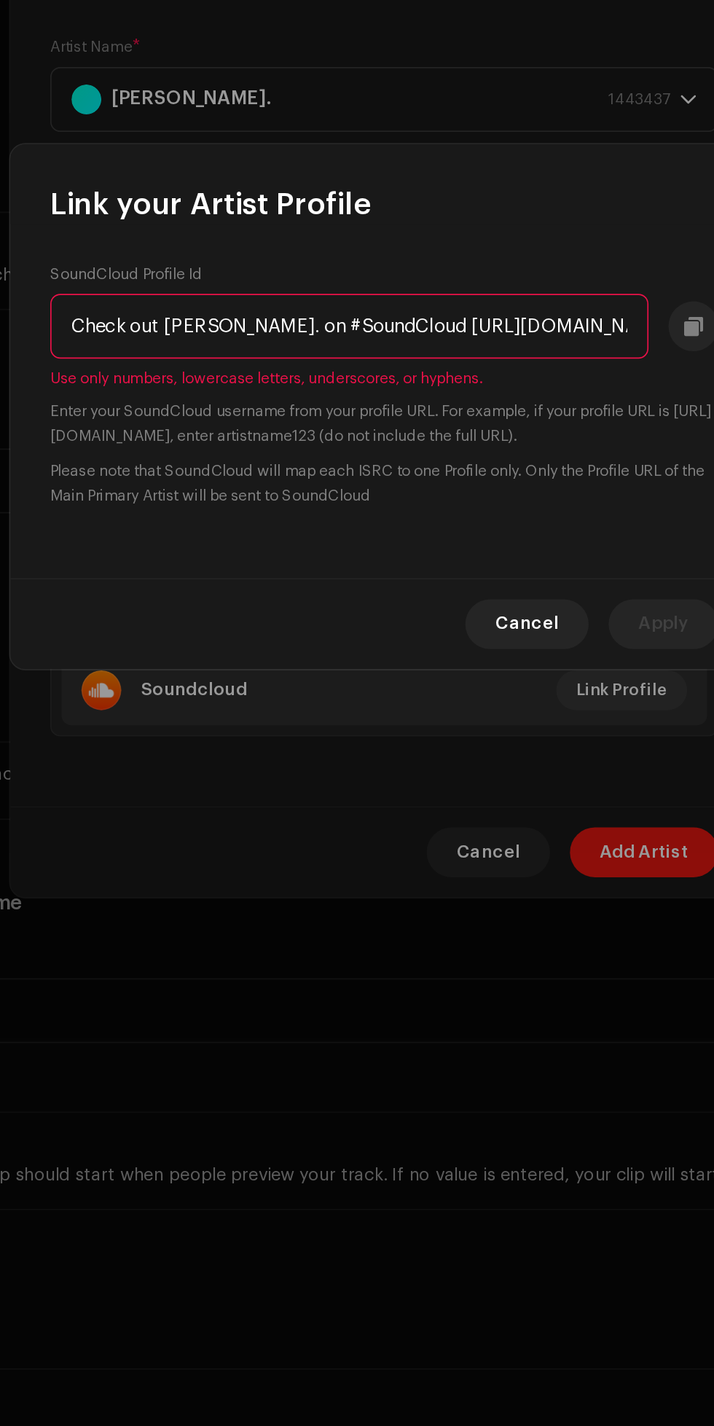
scroll to position [0, 172]
click at [390, 665] on input "Check out [PERSON_NAME]. on #SoundCloud [URL][DOMAIN_NAME]" at bounding box center [337, 666] width 350 height 38
click at [176, 661] on input "zcl6G5dE20x4DW6BH" at bounding box center [337, 666] width 350 height 38
click at [179, 667] on input "cl6G5dE20x4DW6BH" at bounding box center [337, 666] width 350 height 38
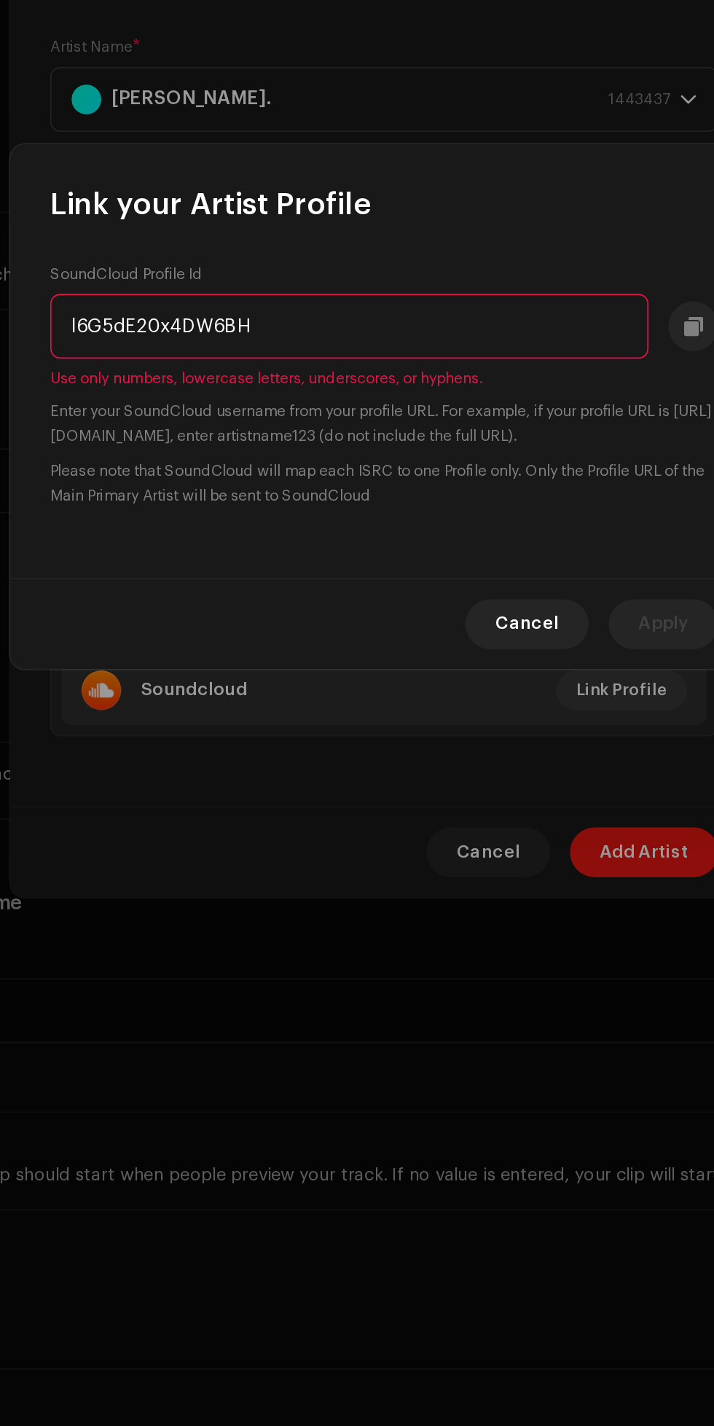
click at [178, 668] on input "l6G5dE20x4DW6BH" at bounding box center [337, 666] width 350 height 38
click at [178, 660] on input "6G5dE20x4DW6BH" at bounding box center [337, 666] width 350 height 38
click at [184, 667] on input "G5dE20x4DW6BH" at bounding box center [337, 666] width 350 height 38
click at [190, 662] on input "5dE20x4DW6BH" at bounding box center [337, 666] width 350 height 38
click at [253, 671] on input "20x4DW6BH" at bounding box center [337, 666] width 350 height 38
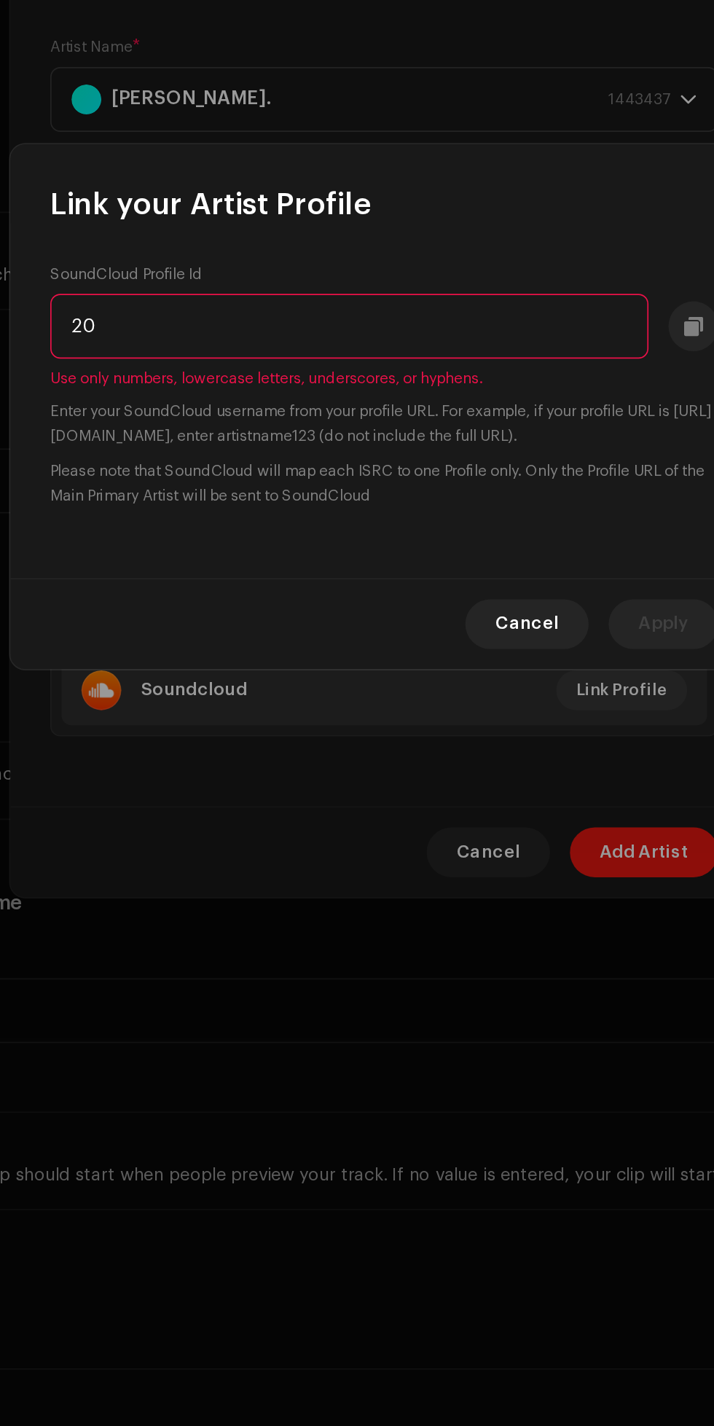
type input "2"
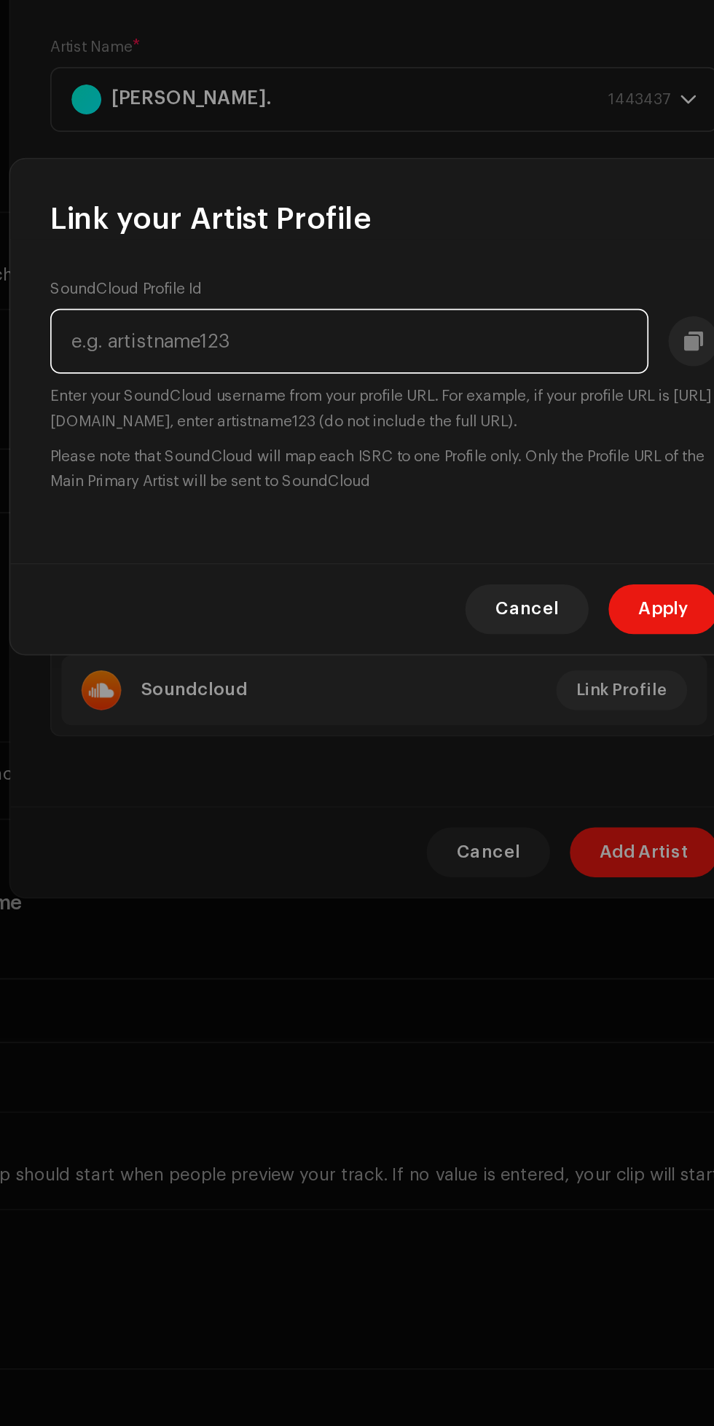
click at [447, 676] on input "text" at bounding box center [337, 675] width 350 height 38
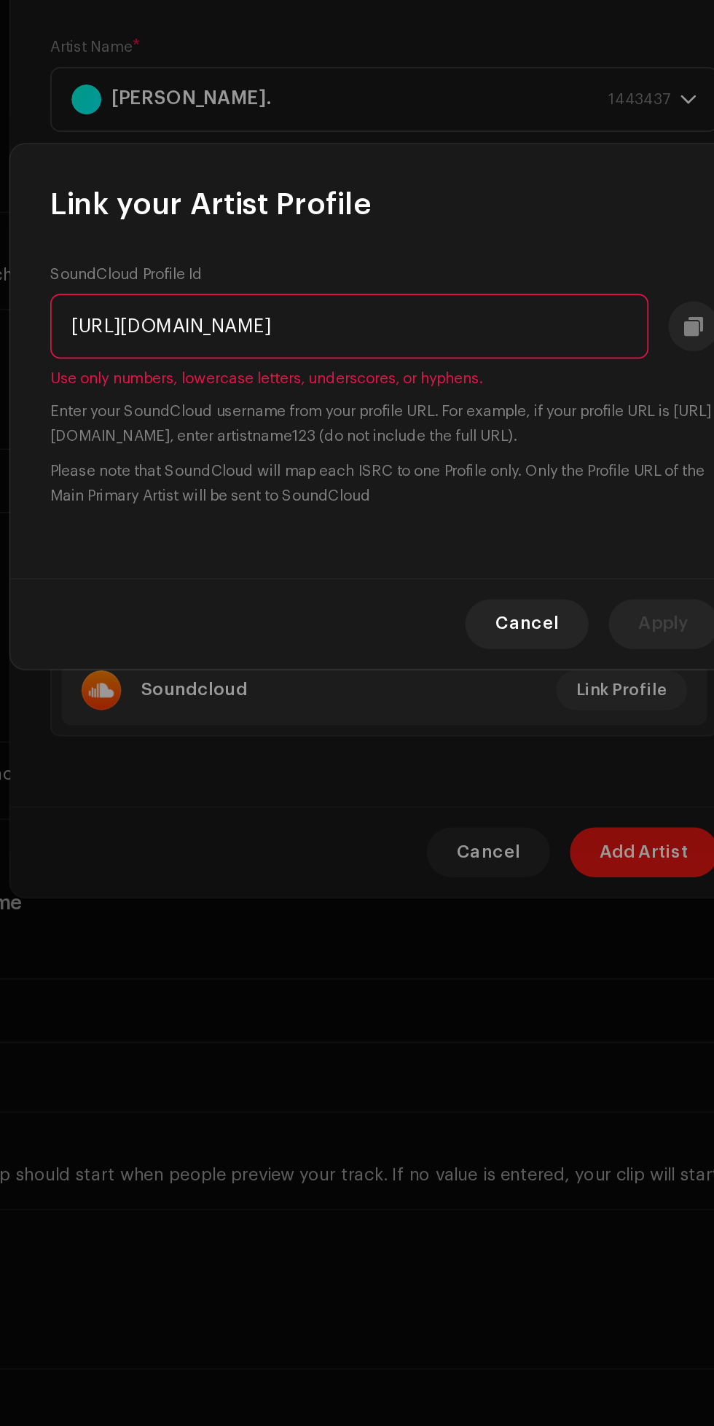
click at [312, 667] on input "[URL][DOMAIN_NAME]" at bounding box center [337, 666] width 350 height 38
click at [207, 668] on input "[URL][DOMAIN_NAME]" at bounding box center [337, 666] width 350 height 38
click at [198, 667] on input ".[DOMAIN_NAME][URL]" at bounding box center [337, 666] width 350 height 38
click at [195, 667] on input "[DOMAIN_NAME][URL]" at bounding box center [337, 666] width 350 height 38
click at [180, 661] on input "[DOMAIN_NAME][URL]" at bounding box center [337, 666] width 350 height 38
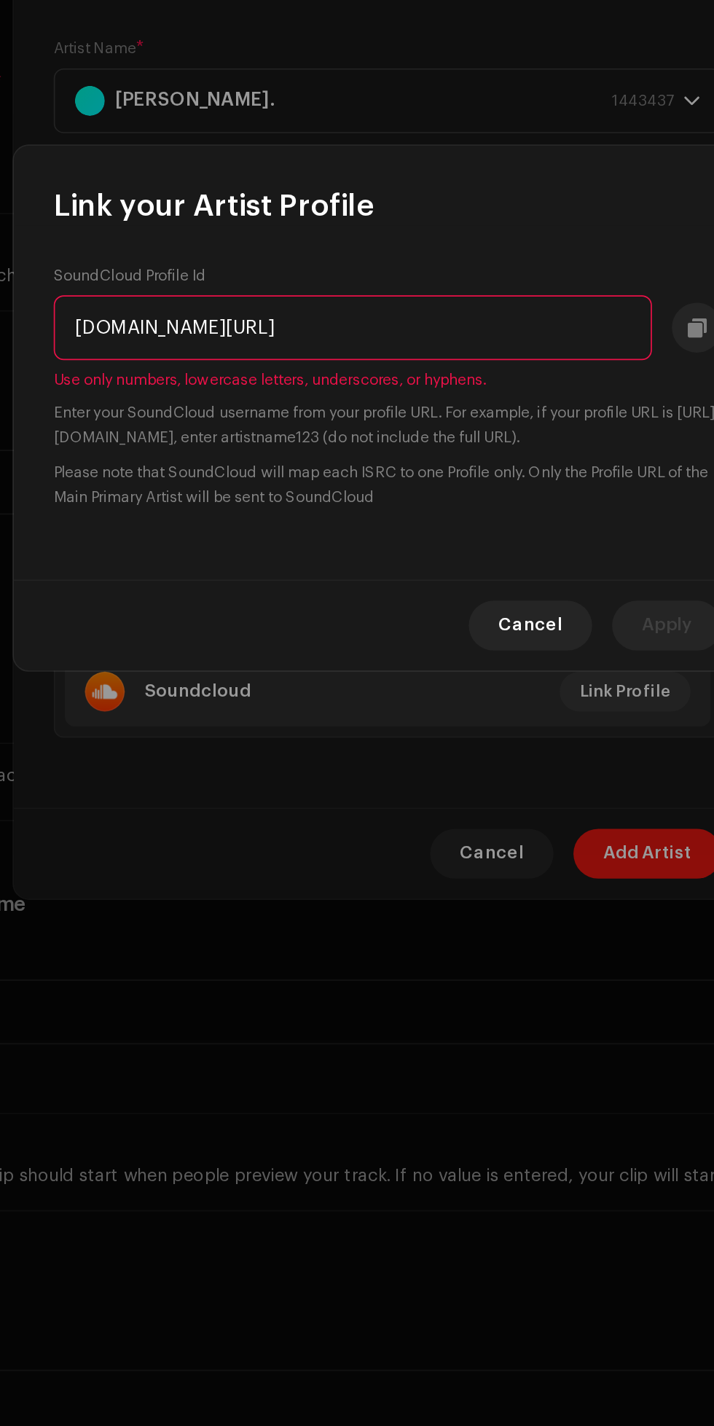
click at [219, 664] on input "[DOMAIN_NAME][URL]" at bounding box center [337, 666] width 350 height 38
click at [184, 664] on input "/6EGUgHMXhEQfmS65hm" at bounding box center [337, 666] width 350 height 38
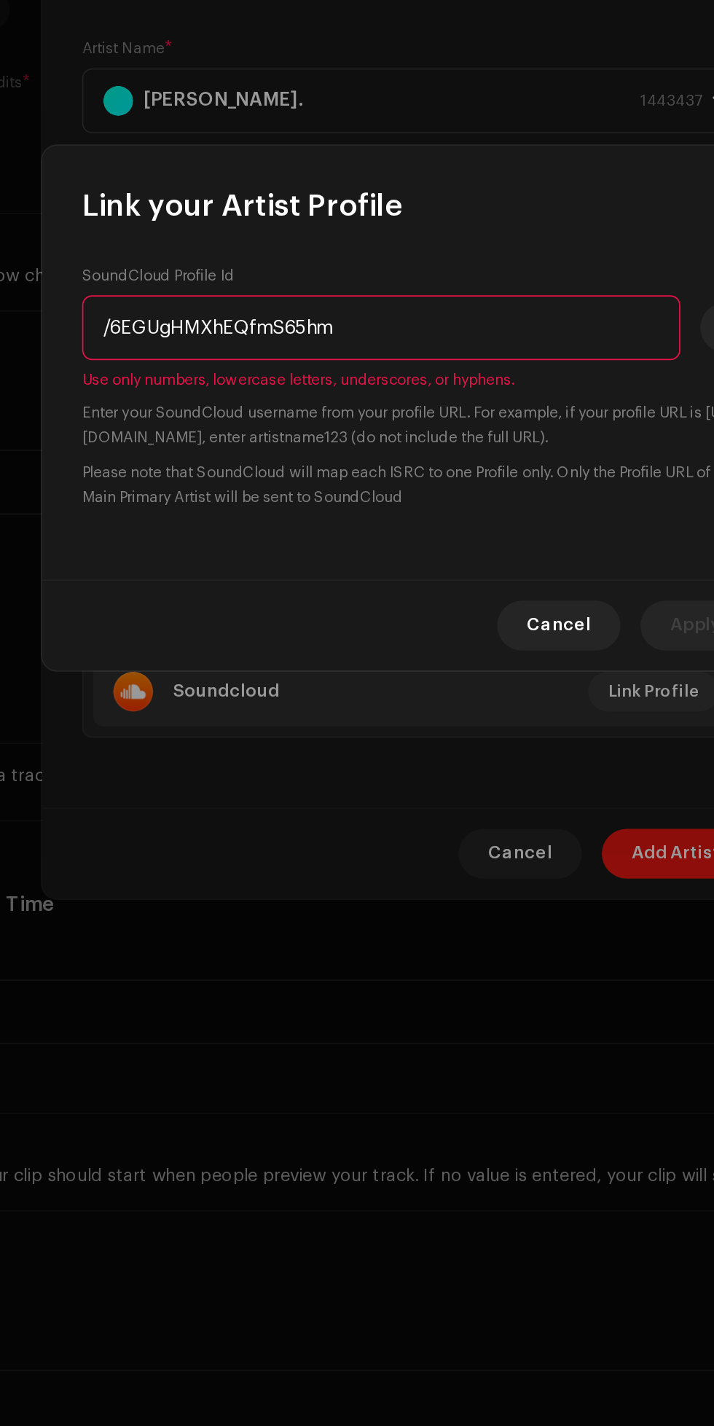
click at [179, 668] on input "/6EGUgHMXhEQfmS65hm" at bounding box center [337, 666] width 350 height 38
click at [369, 669] on input "6EGUgHMXhEQfmS65hm" at bounding box center [337, 666] width 350 height 38
type input "6"
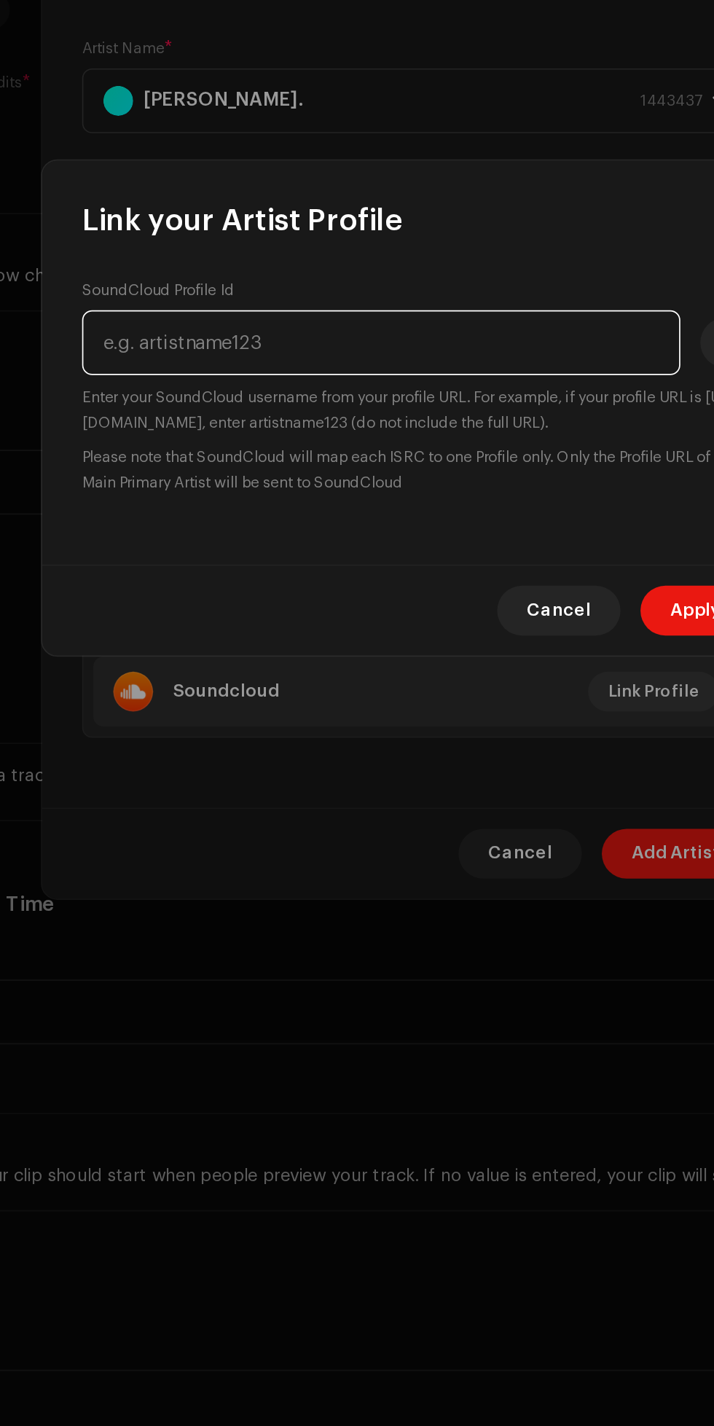
paste input "Check out [PERSON_NAME]. on #SoundCloud [URL][DOMAIN_NAME]"
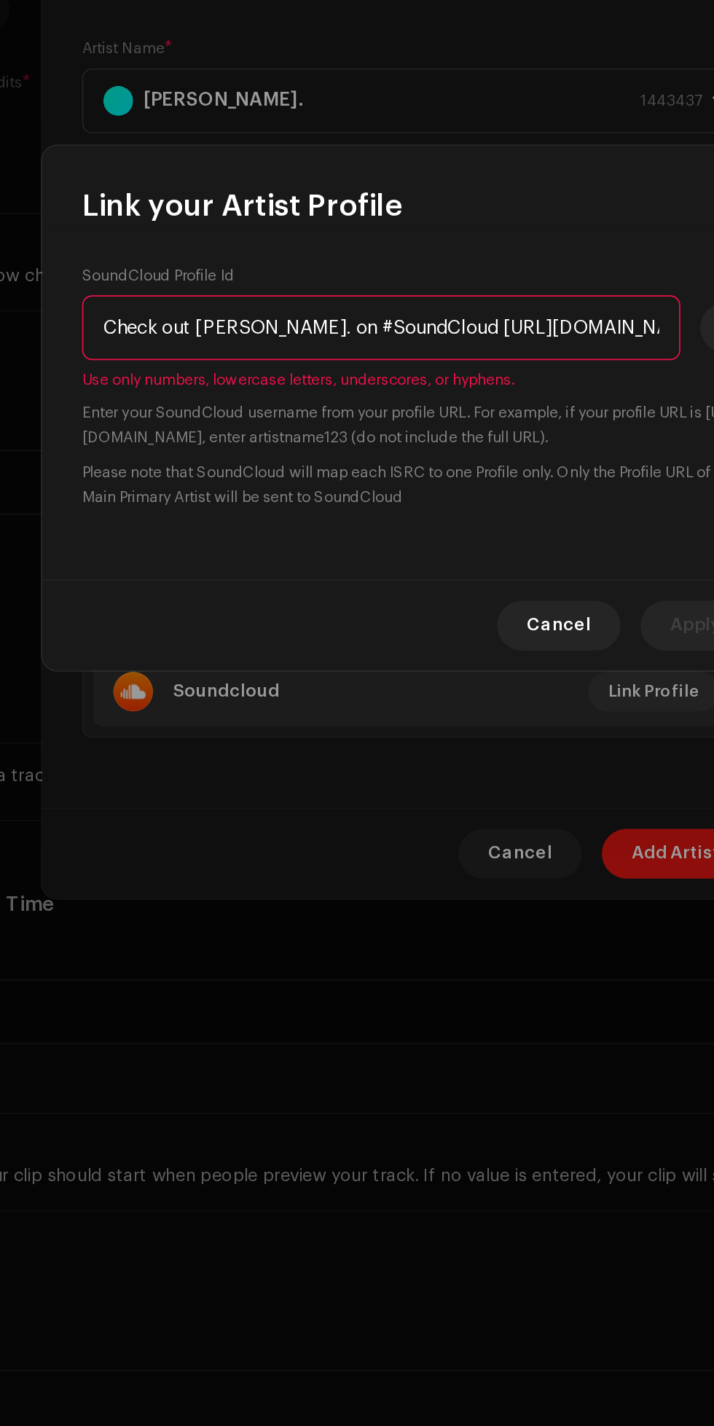
scroll to position [0, 183]
click at [366, 669] on input "Check out [PERSON_NAME]. on #SoundCloud [URL][DOMAIN_NAME]" at bounding box center [337, 666] width 350 height 38
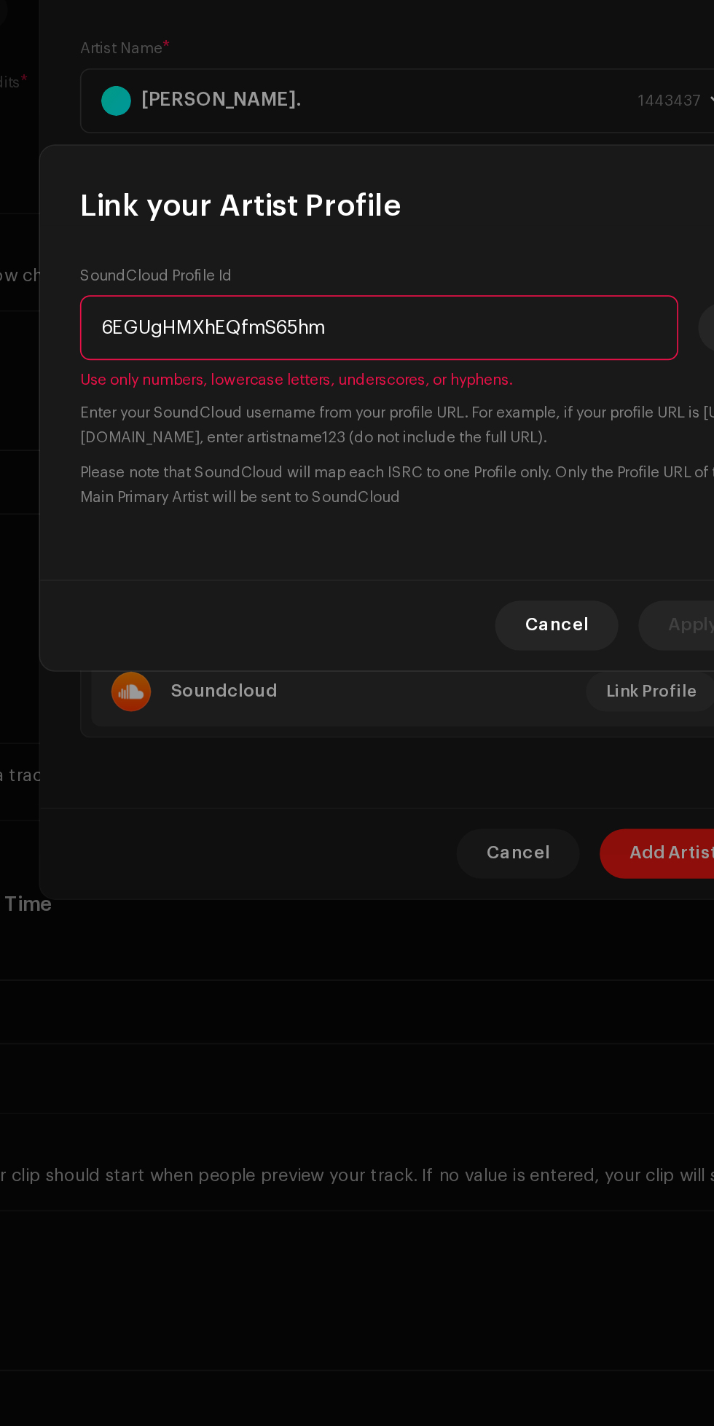
click at [345, 661] on input "6EGUgHMXhEQfmS65hm" at bounding box center [337, 666] width 350 height 38
type input "6"
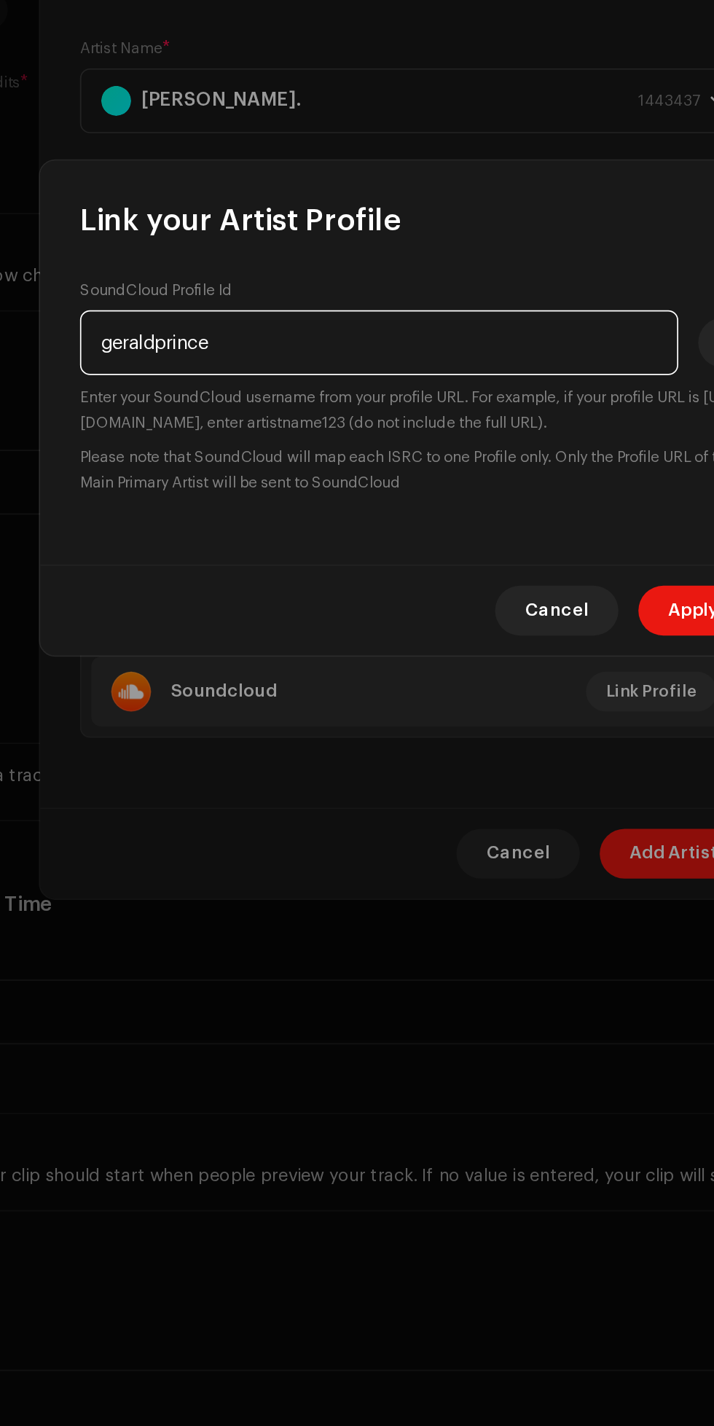
click at [414, 671] on input "geraldprince" at bounding box center [337, 675] width 350 height 38
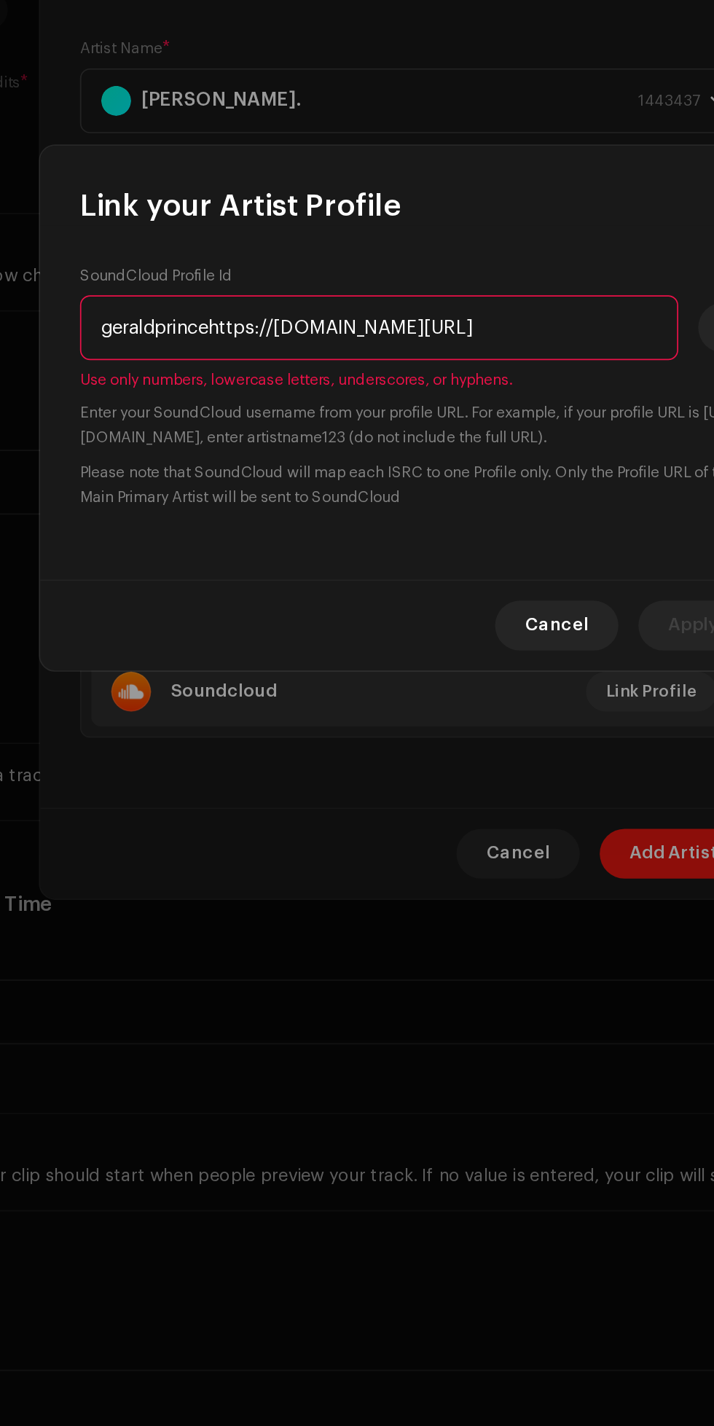
click at [381, 669] on input "geraldprincehttps://[DOMAIN_NAME][URL]" at bounding box center [337, 666] width 350 height 38
type input "geraldprincehtaigXIoZYIfsGS8nXdD"
